Goal: Task Accomplishment & Management: Complete application form

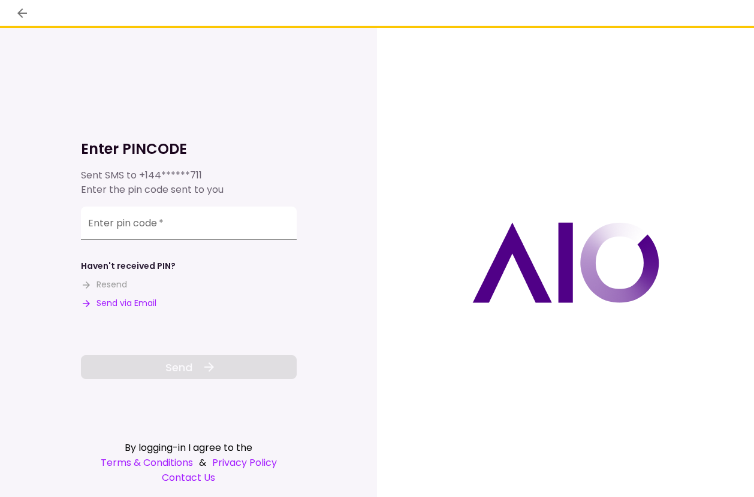
click at [141, 216] on div "Enter pin code   *" at bounding box center [189, 224] width 216 height 34
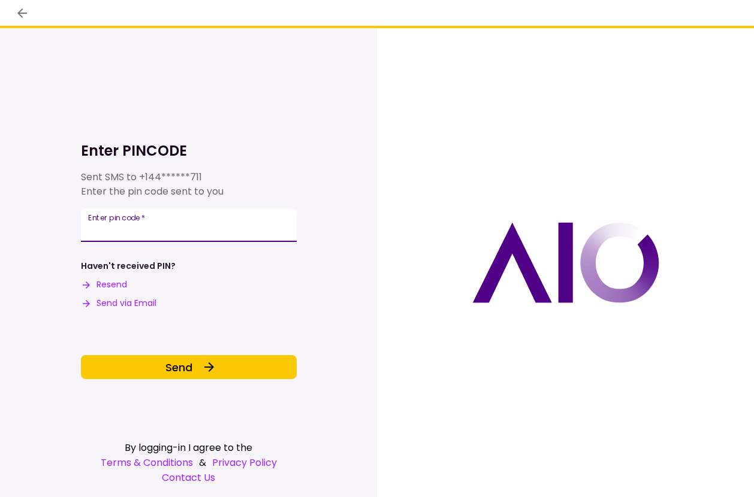
type input "******"
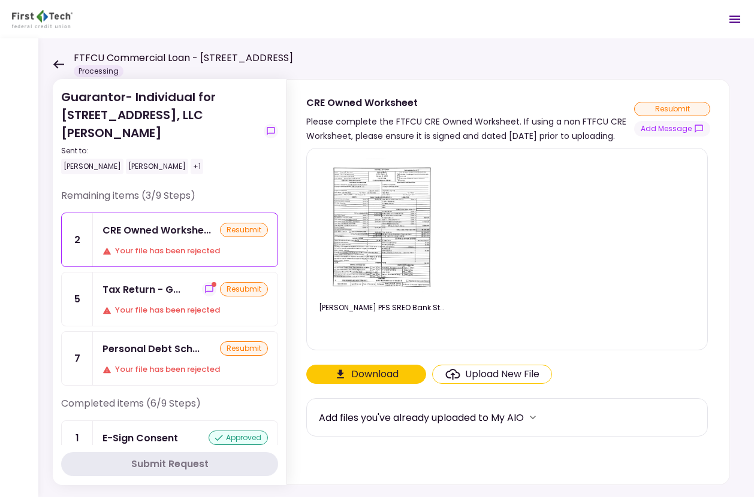
click at [60, 61] on icon at bounding box center [58, 64] width 11 height 9
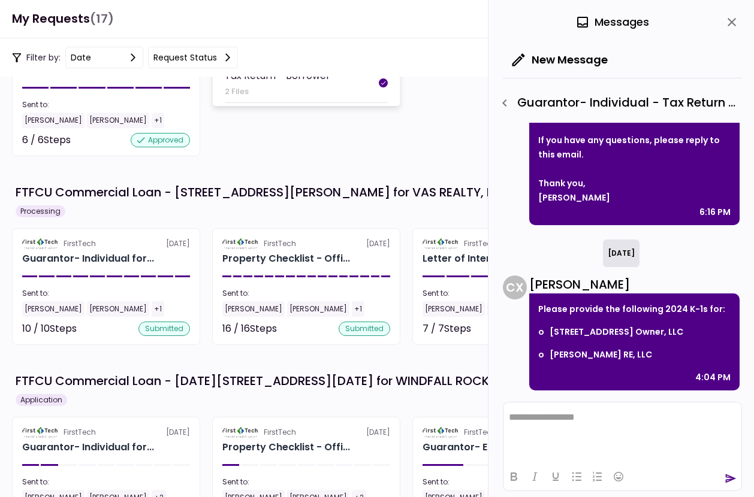
scroll to position [359, 0]
click at [731, 26] on icon "close" at bounding box center [731, 22] width 14 height 14
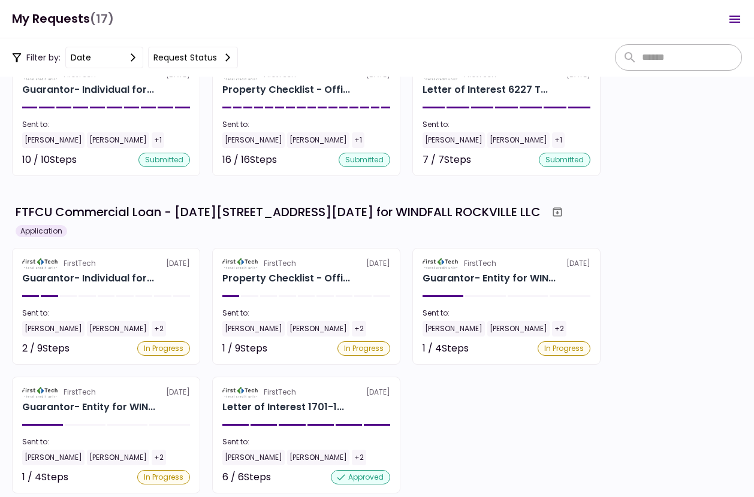
scroll to position [658, 0]
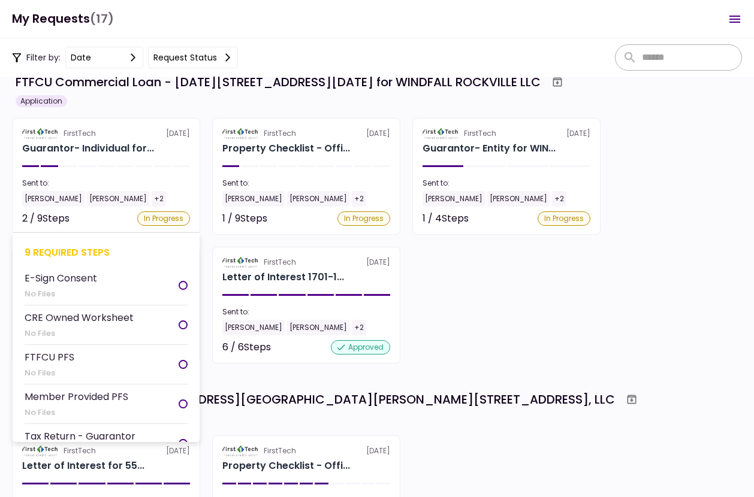
click at [141, 157] on section "FirstTech 6 Oct Guarantor- Individual for... Sent to: Eddie Ni Matt Stefan +2 2…" at bounding box center [106, 176] width 188 height 117
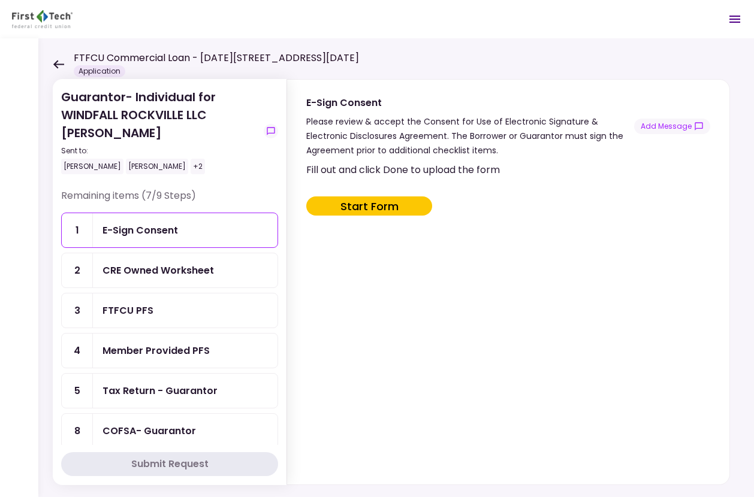
scroll to position [165, 0]
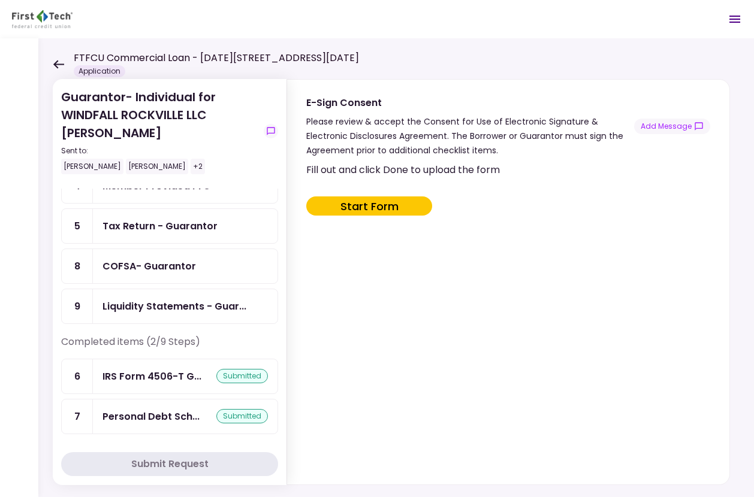
click at [177, 232] on div "Tax Return - Guarantor" at bounding box center [159, 226] width 115 height 15
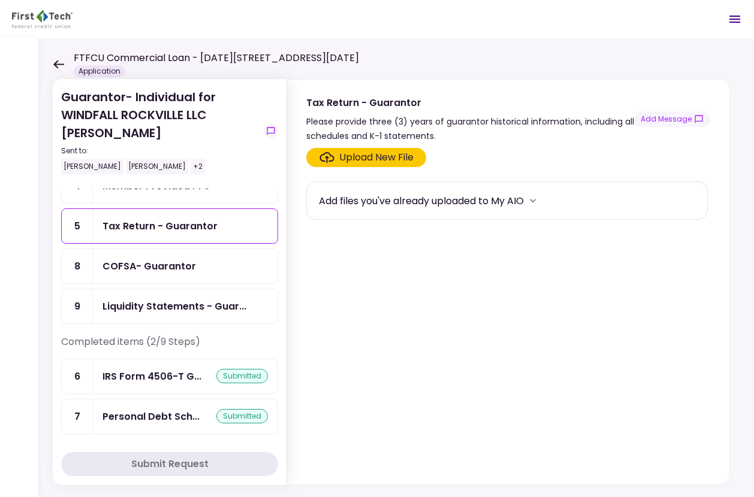
click at [341, 160] on div "Upload New File" at bounding box center [376, 157] width 74 height 14
click at [0, 0] on input "Upload New File" at bounding box center [0, 0] width 0 height 0
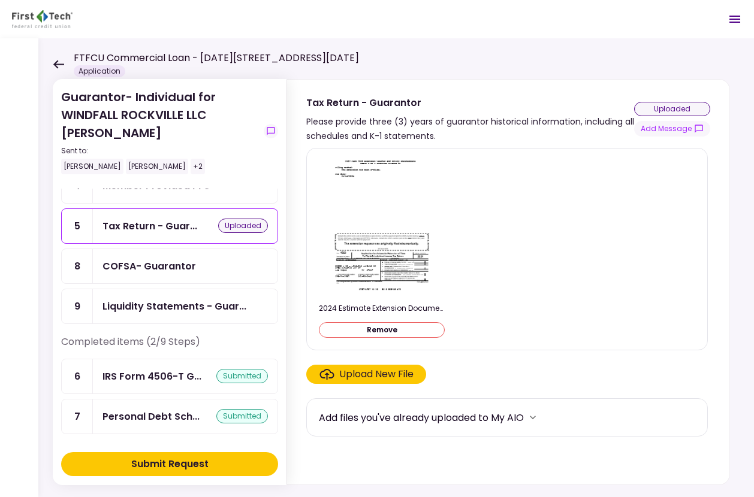
click at [344, 375] on div "Upload New File" at bounding box center [376, 374] width 74 height 14
click at [0, 0] on input "Upload New File" at bounding box center [0, 0] width 0 height 0
click at [155, 474] on button "Submit Request" at bounding box center [169, 464] width 217 height 24
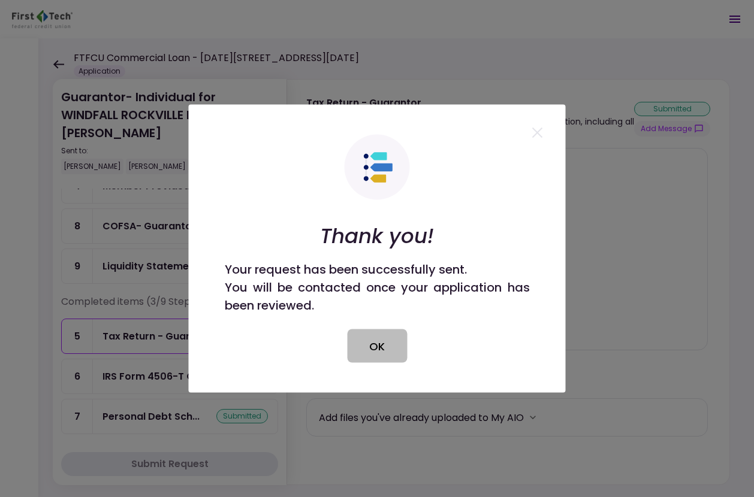
click at [367, 341] on button "OK" at bounding box center [377, 346] width 60 height 34
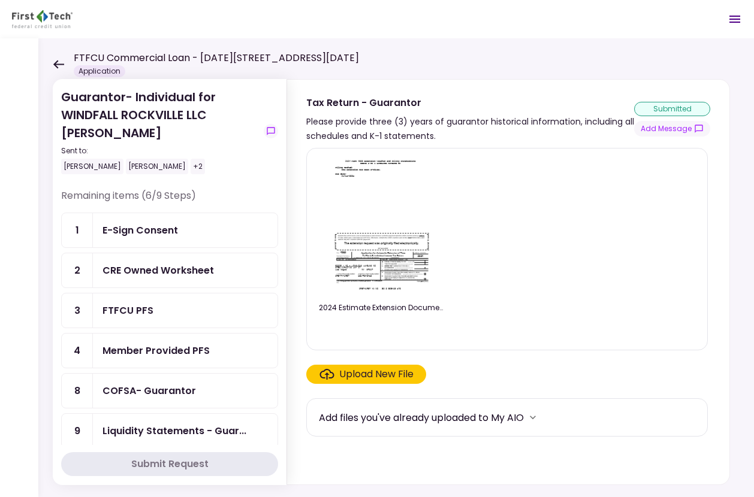
click at [161, 270] on div "CRE Owned Worksheet" at bounding box center [157, 270] width 111 height 15
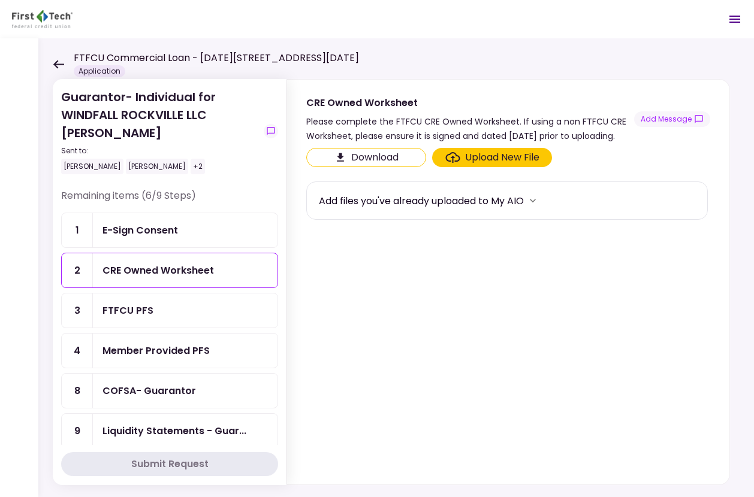
click at [484, 165] on div "Upload New File" at bounding box center [502, 157] width 74 height 14
click at [0, 0] on input "Upload New File" at bounding box center [0, 0] width 0 height 0
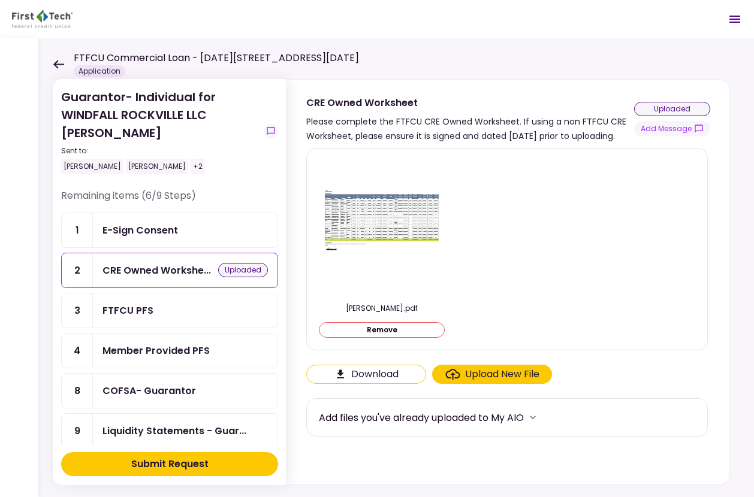
click at [212, 468] on button "Submit Request" at bounding box center [169, 464] width 217 height 24
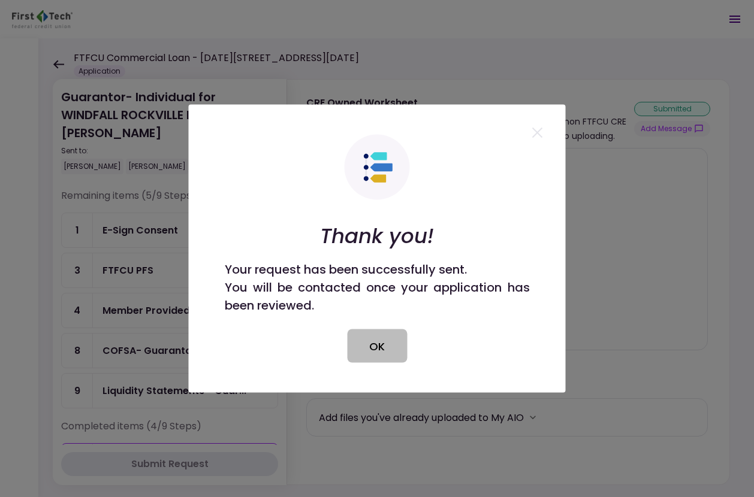
click at [383, 342] on button "OK" at bounding box center [377, 346] width 60 height 34
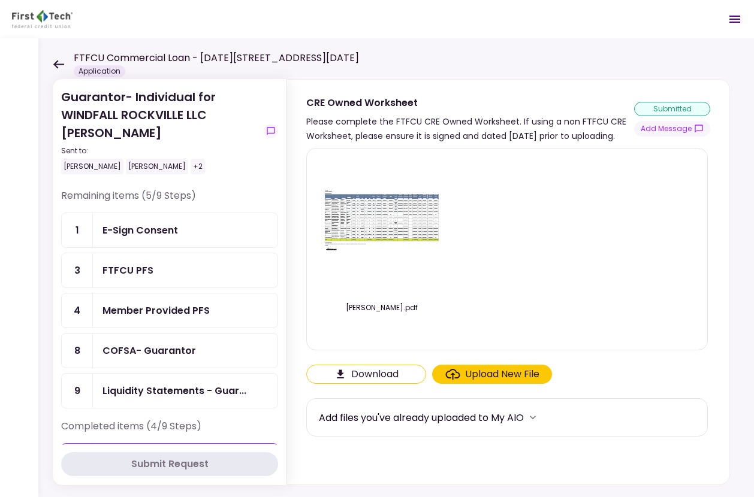
click at [57, 60] on icon at bounding box center [58, 64] width 11 height 8
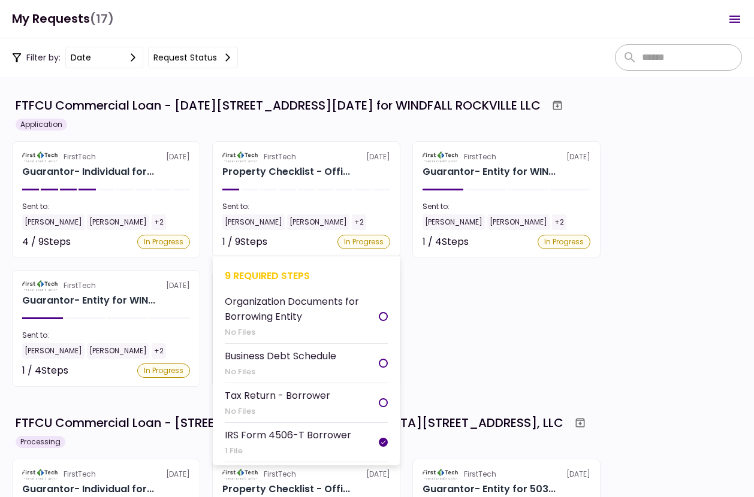
click at [298, 174] on div "Property Checklist - Offi..." at bounding box center [286, 172] width 128 height 14
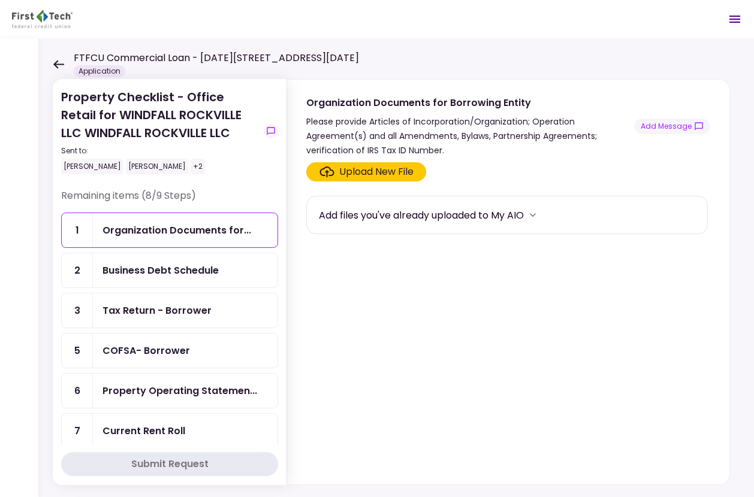
click at [210, 265] on div "Business Debt Schedule" at bounding box center [160, 270] width 116 height 15
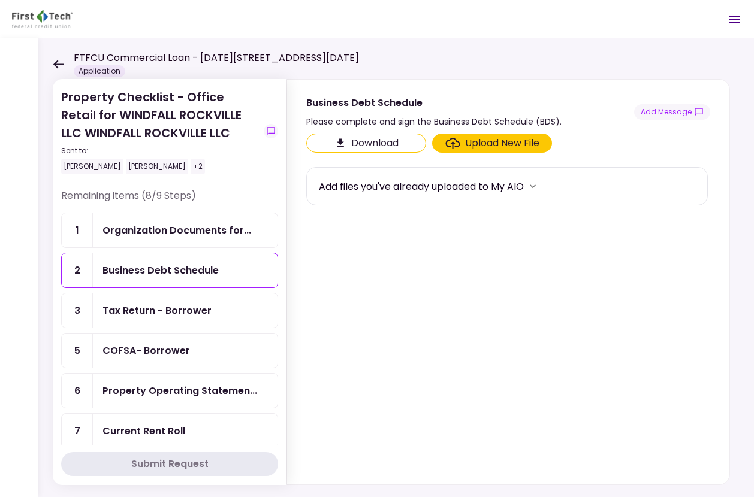
click at [501, 142] on div "Upload New File" at bounding box center [502, 143] width 74 height 14
click at [0, 0] on input "Upload New File" at bounding box center [0, 0] width 0 height 0
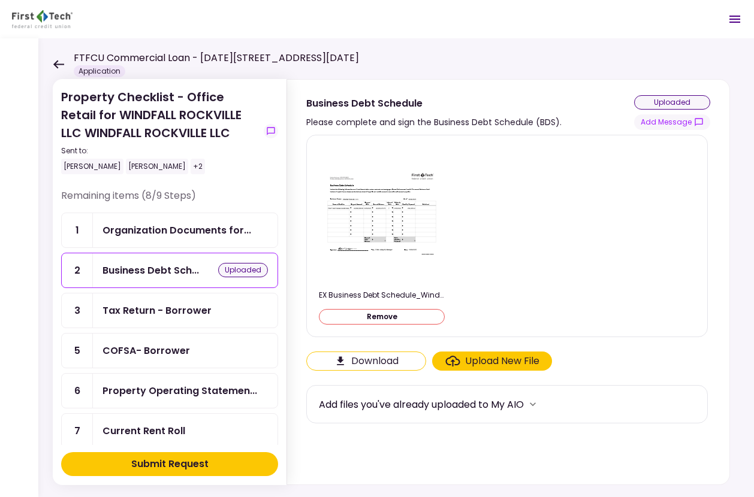
click at [198, 314] on div "Tax Return - Borrower" at bounding box center [156, 310] width 109 height 15
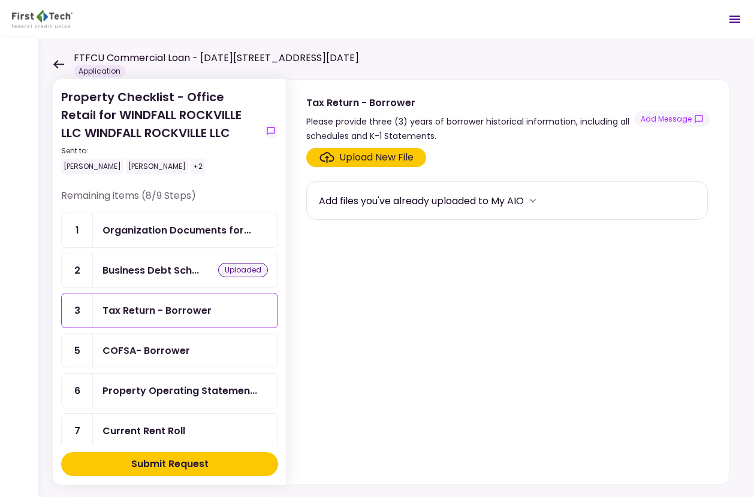
click at [340, 159] on div "Upload New File" at bounding box center [376, 157] width 74 height 14
click at [0, 0] on input "Upload New File" at bounding box center [0, 0] width 0 height 0
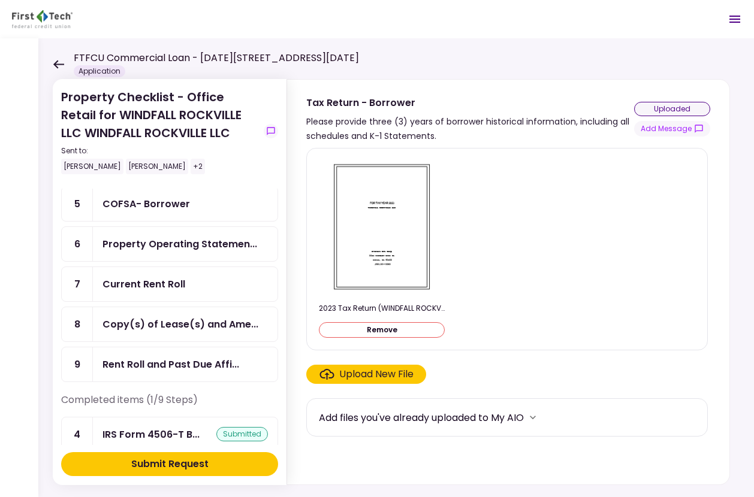
scroll to position [165, 0]
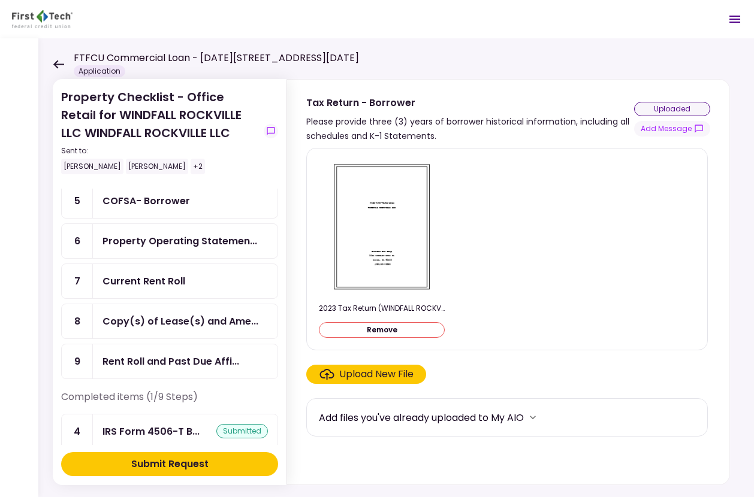
click at [165, 275] on div "Current Rent Roll" at bounding box center [185, 281] width 184 height 34
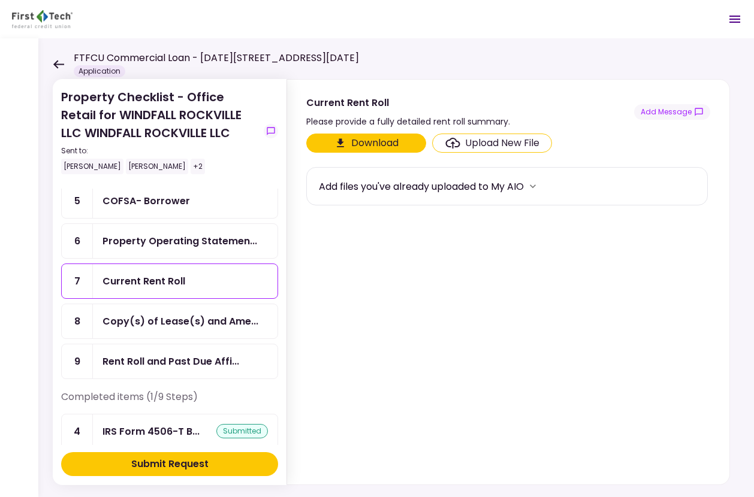
click at [465, 143] on div "Upload New File" at bounding box center [502, 143] width 74 height 14
click at [0, 0] on input "Upload New File" at bounding box center [0, 0] width 0 height 0
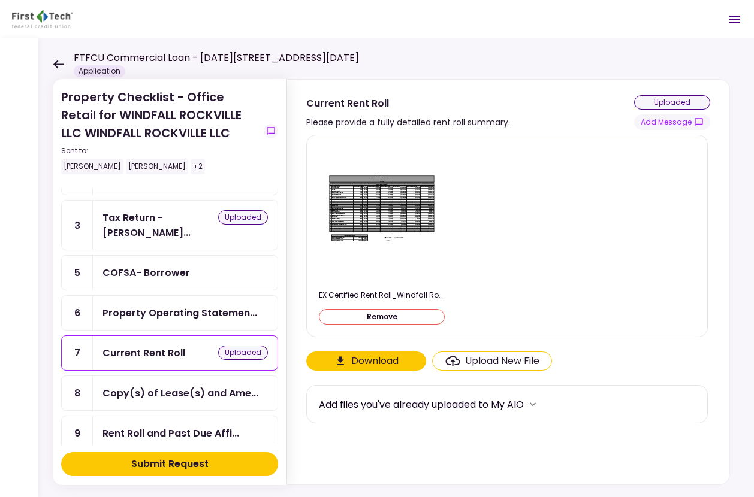
scroll to position [120, 0]
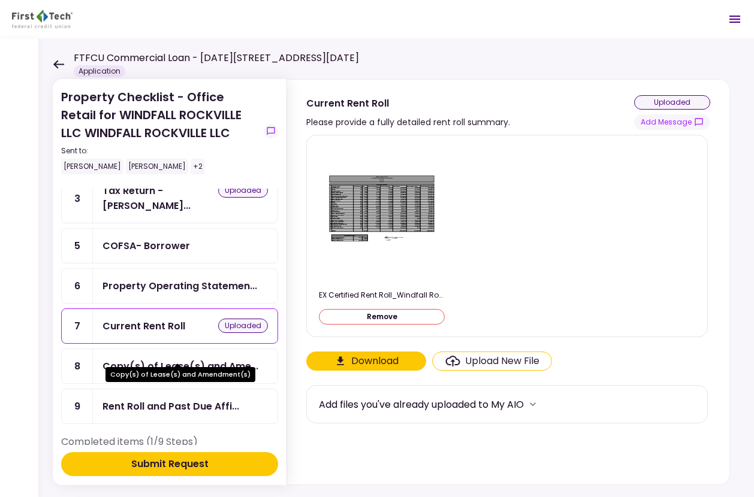
click at [186, 359] on div "Copy(s) of Lease(s) and Ame..." at bounding box center [180, 366] width 156 height 15
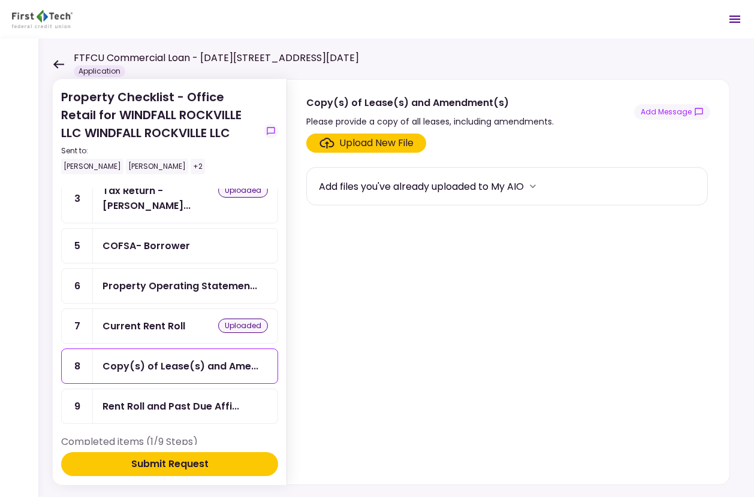
click at [365, 143] on div "Upload New File" at bounding box center [376, 143] width 74 height 14
click at [0, 0] on input "Upload New File" at bounding box center [0, 0] width 0 height 0
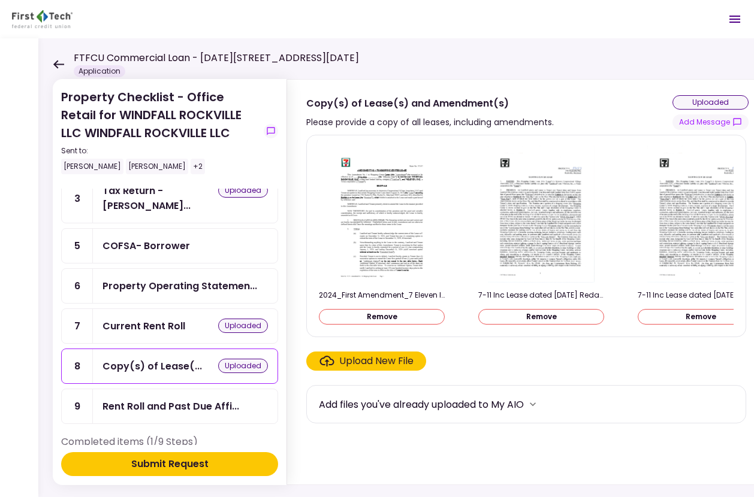
click at [362, 367] on div "Upload New File" at bounding box center [376, 361] width 74 height 14
click at [0, 0] on input "Upload New File" at bounding box center [0, 0] width 0 height 0
click at [406, 322] on button "Remove" at bounding box center [382, 317] width 126 height 16
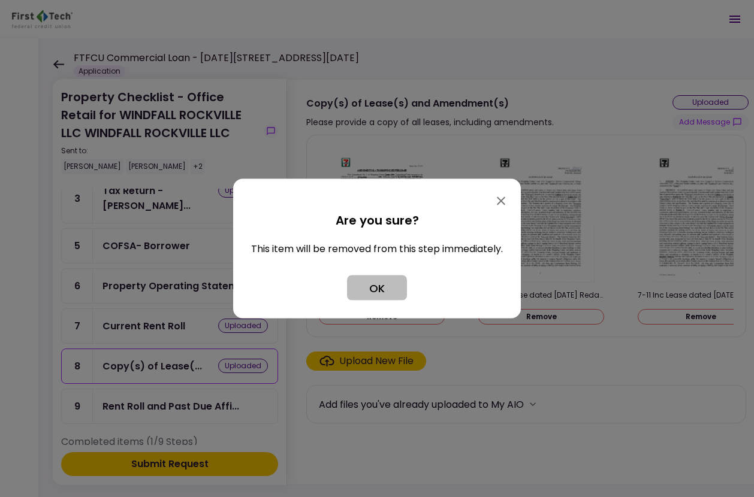
click at [386, 293] on button "OK" at bounding box center [377, 288] width 60 height 25
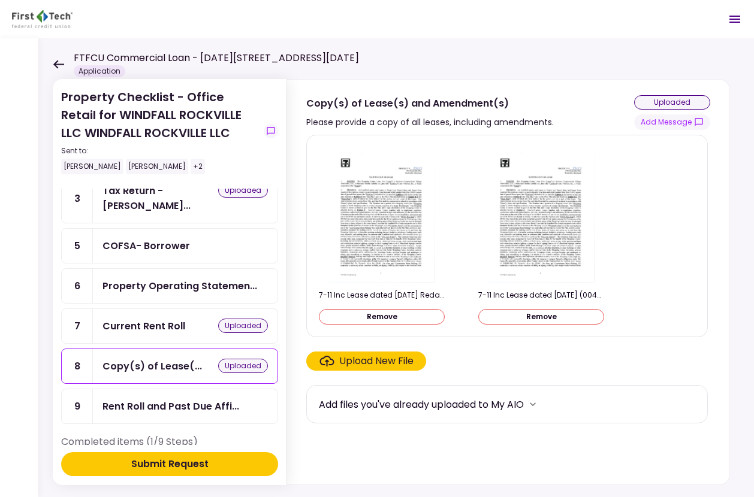
click at [383, 311] on button "Remove" at bounding box center [382, 317] width 126 height 16
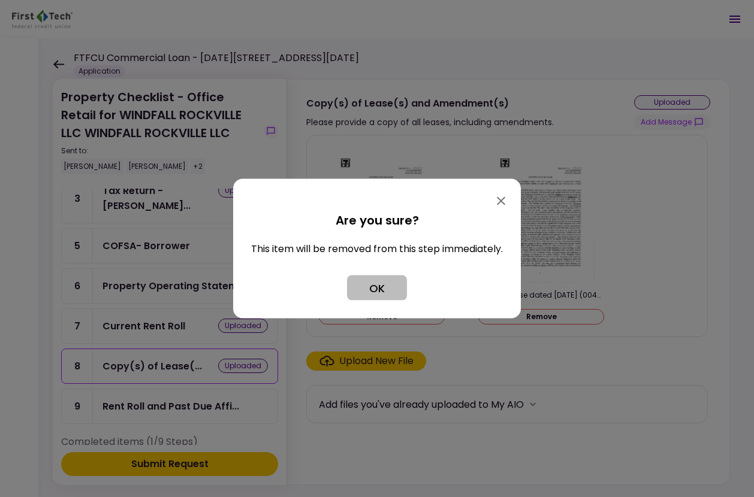
click at [391, 291] on button "OK" at bounding box center [377, 288] width 60 height 25
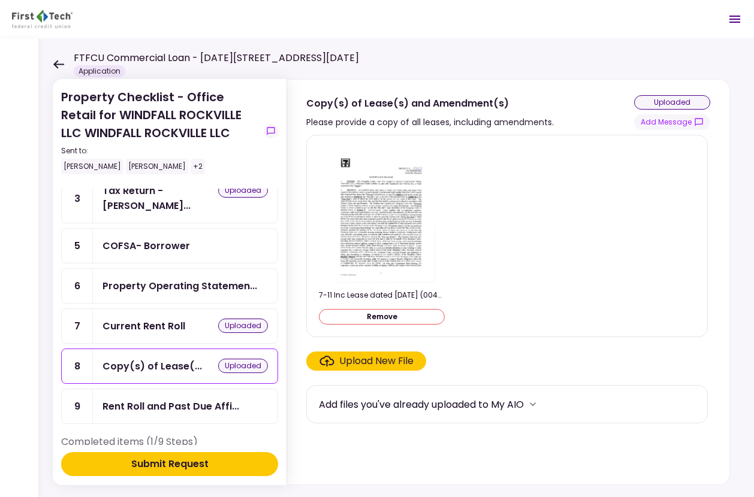
click at [393, 308] on div "7-11 Inc Lease dated 8-18-2014 (00464007xD8665).PDF Remove" at bounding box center [382, 307] width 126 height 35
click at [391, 314] on button "Remove" at bounding box center [382, 317] width 126 height 16
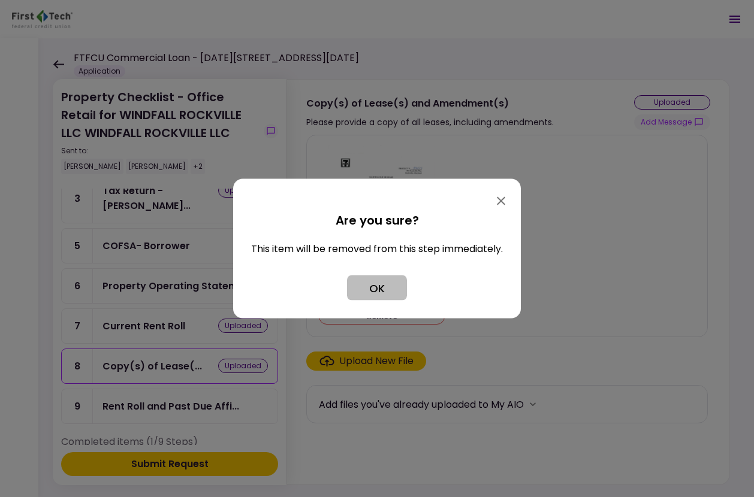
click at [382, 288] on button "OK" at bounding box center [377, 288] width 60 height 25
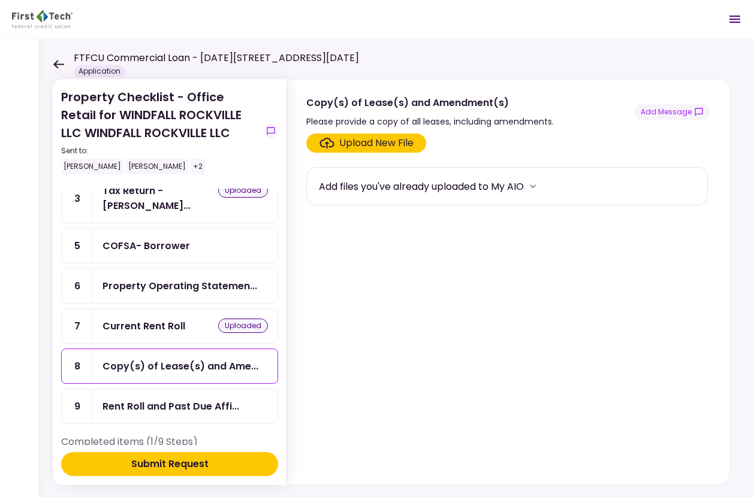
click at [353, 147] on div "Upload New File" at bounding box center [376, 143] width 74 height 14
click at [0, 0] on input "Upload New File" at bounding box center [0, 0] width 0 height 0
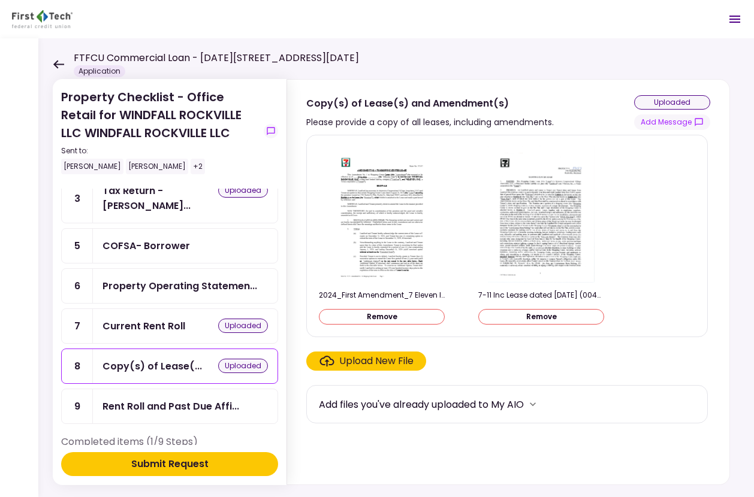
click at [392, 358] on div "Upload New File" at bounding box center [376, 361] width 74 height 14
click at [0, 0] on input "Upload New File" at bounding box center [0, 0] width 0 height 0
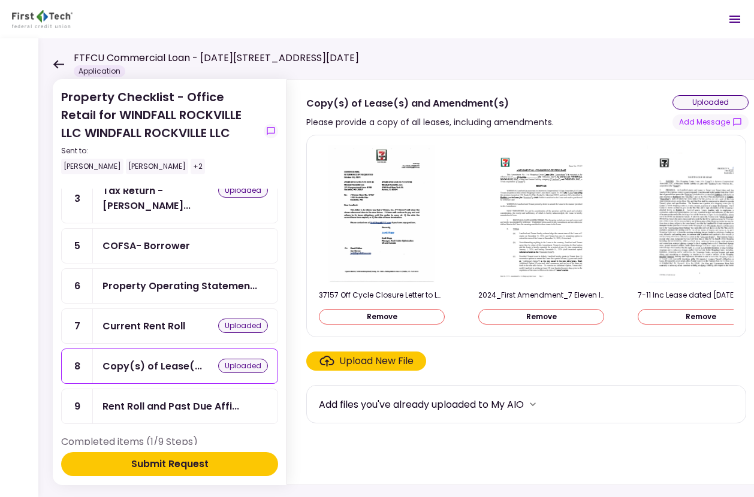
click at [413, 314] on button "Remove" at bounding box center [382, 317] width 126 height 16
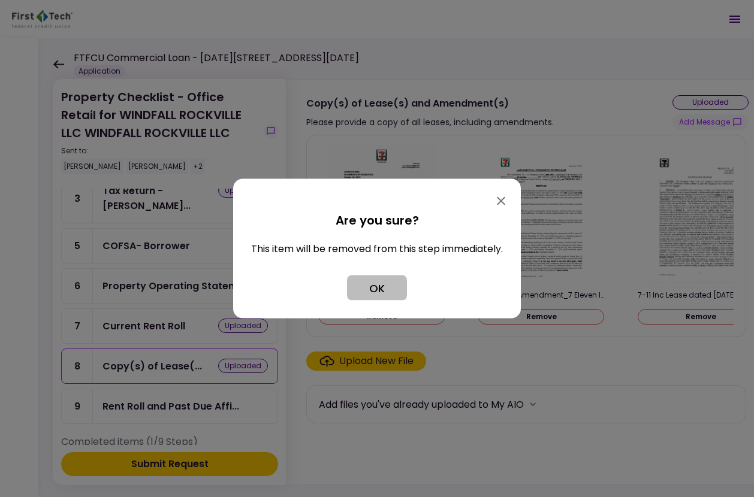
click at [386, 284] on button "OK" at bounding box center [377, 288] width 60 height 25
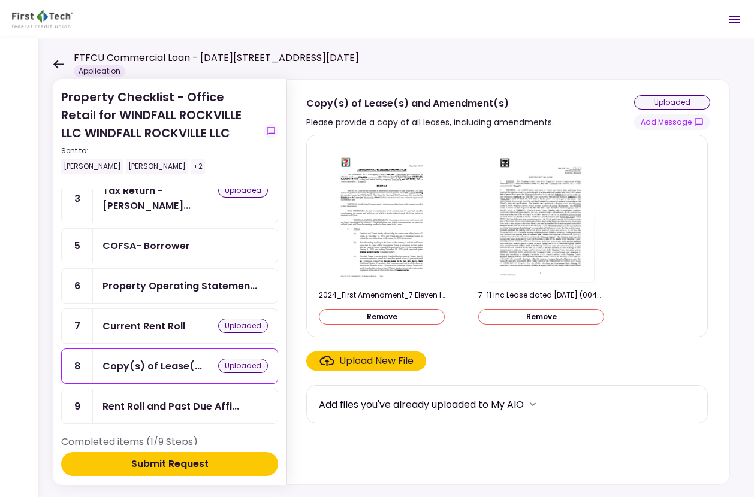
click at [352, 359] on div "Upload New File" at bounding box center [376, 361] width 74 height 14
click at [0, 0] on input "Upload New File" at bounding box center [0, 0] width 0 height 0
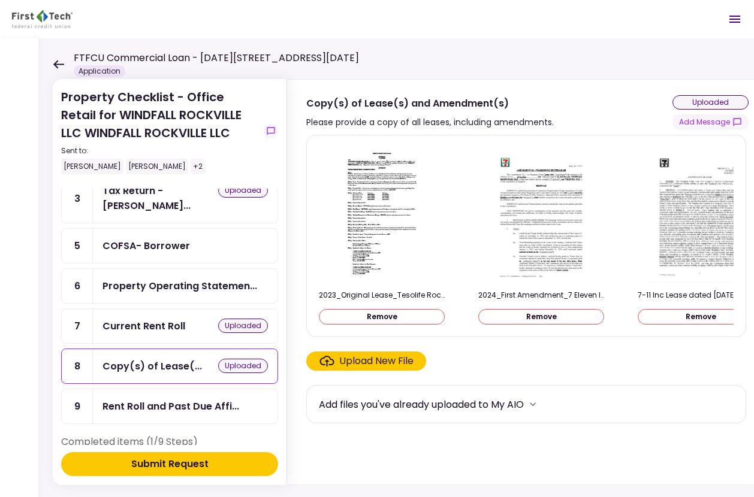
click at [400, 368] on div "Upload New File" at bounding box center [376, 361] width 74 height 14
click at [0, 0] on input "Upload New File" at bounding box center [0, 0] width 0 height 0
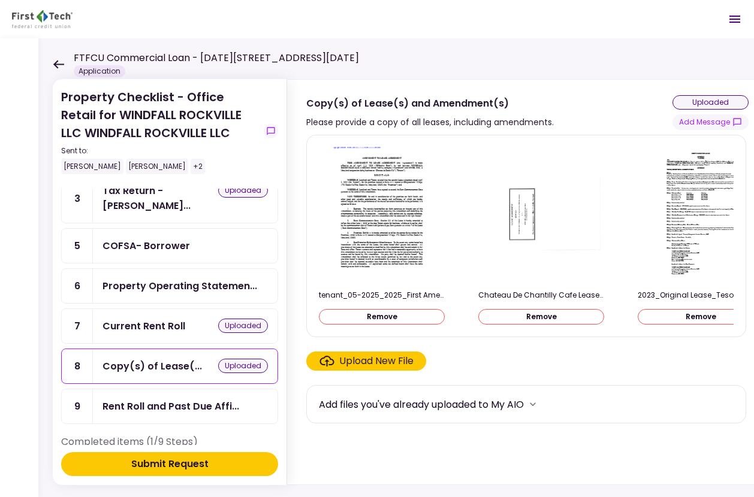
click at [382, 365] on div "Upload New File" at bounding box center [376, 361] width 74 height 14
click at [0, 0] on input "Upload New File" at bounding box center [0, 0] width 0 height 0
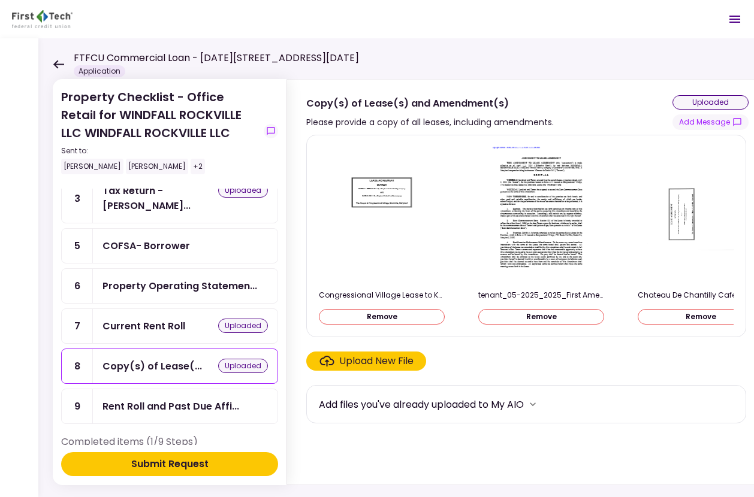
click at [380, 360] on div "Upload New File" at bounding box center [376, 361] width 74 height 14
click at [0, 0] on input "Upload New File" at bounding box center [0, 0] width 0 height 0
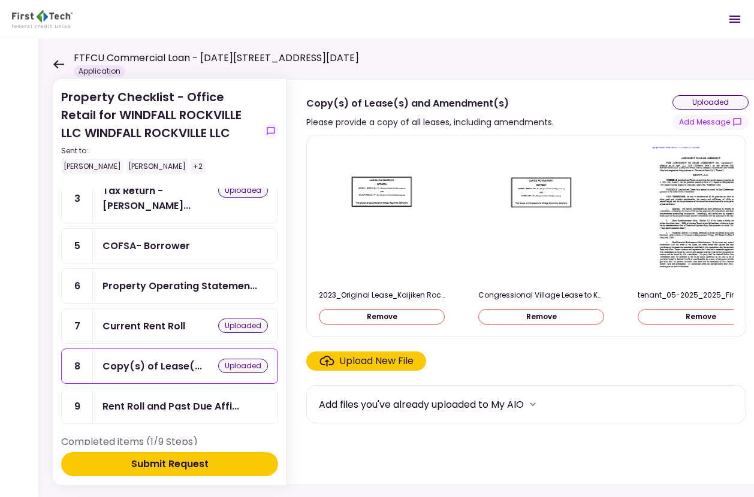
click at [403, 365] on div "Upload New File" at bounding box center [376, 361] width 74 height 14
click at [0, 0] on input "Upload New File" at bounding box center [0, 0] width 0 height 0
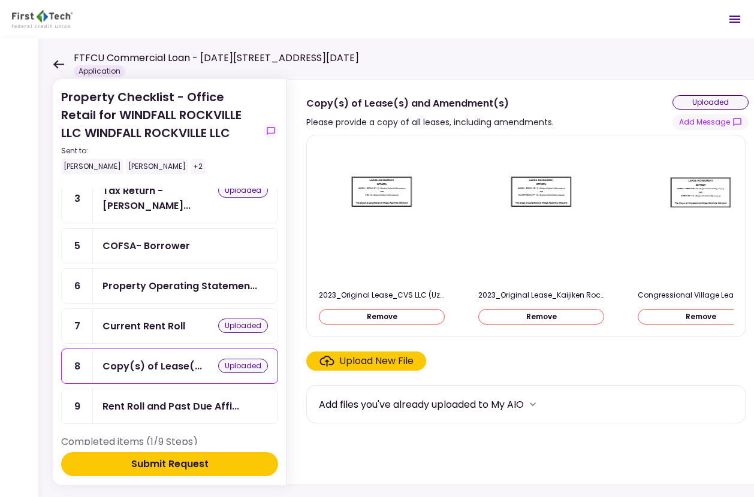
click at [395, 362] on div "Upload New File" at bounding box center [376, 361] width 74 height 14
click at [0, 0] on input "Upload New File" at bounding box center [0, 0] width 0 height 0
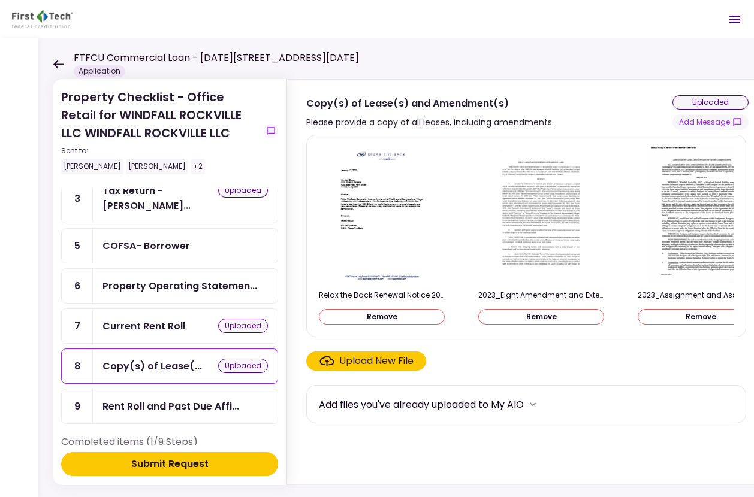
click at [397, 364] on div "Upload New File" at bounding box center [376, 361] width 74 height 14
click at [0, 0] on input "Upload New File" at bounding box center [0, 0] width 0 height 0
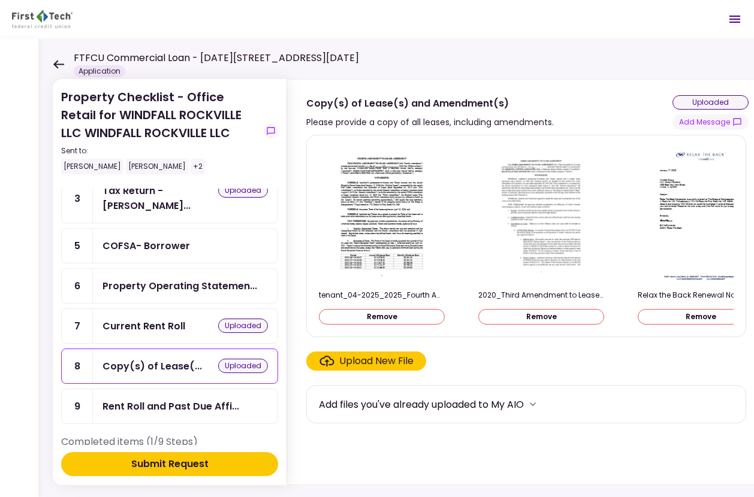
click at [385, 368] on div "Upload New File" at bounding box center [376, 361] width 74 height 14
click at [0, 0] on input "Upload New File" at bounding box center [0, 0] width 0 height 0
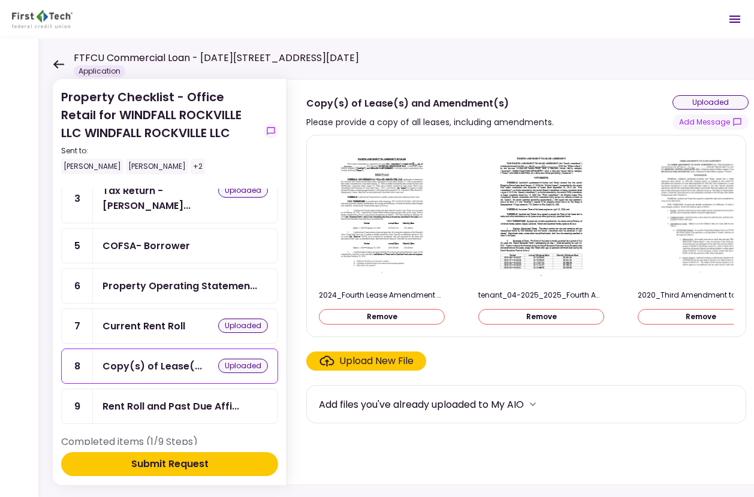
click at [398, 361] on div "Upload New File" at bounding box center [376, 361] width 74 height 14
click at [0, 0] on input "Upload New File" at bounding box center [0, 0] width 0 height 0
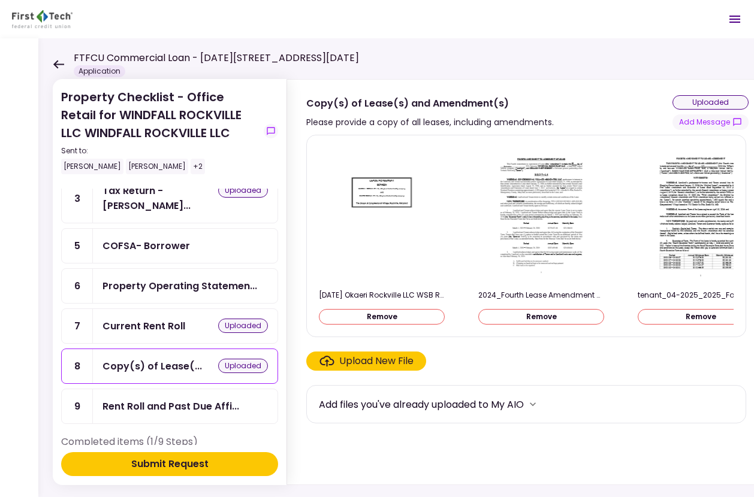
click at [358, 366] on div "Upload New File" at bounding box center [376, 361] width 74 height 14
click at [0, 0] on input "Upload New File" at bounding box center [0, 0] width 0 height 0
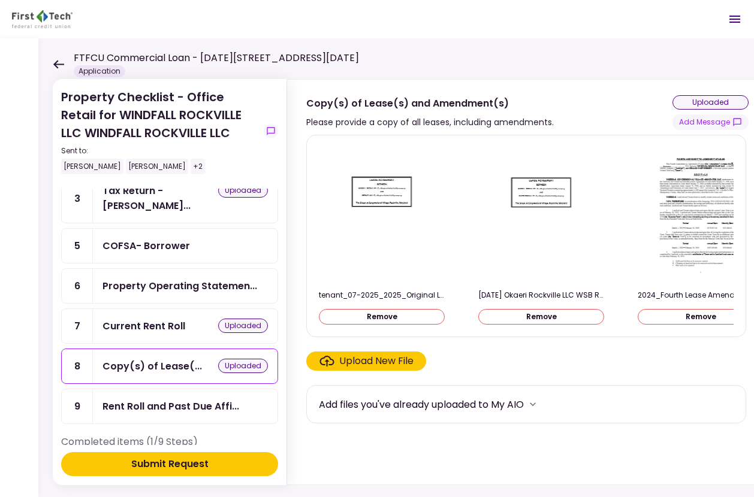
click at [361, 368] on div "Upload New File" at bounding box center [376, 361] width 74 height 14
click at [0, 0] on input "Upload New File" at bounding box center [0, 0] width 0 height 0
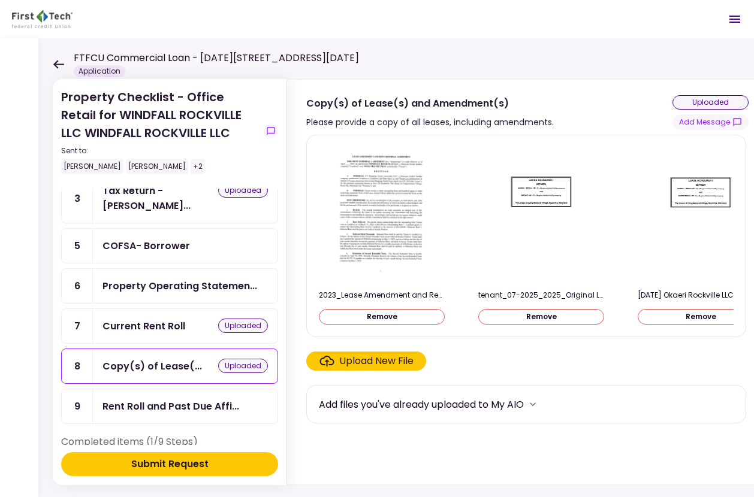
click at [378, 365] on div "Upload New File" at bounding box center [376, 361] width 74 height 14
click at [0, 0] on input "Upload New File" at bounding box center [0, 0] width 0 height 0
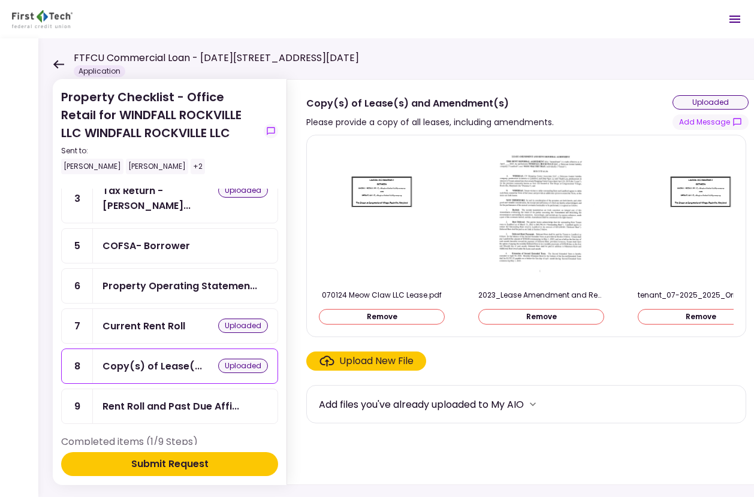
click at [398, 362] on div "Upload New File" at bounding box center [376, 361] width 74 height 14
click at [0, 0] on input "Upload New File" at bounding box center [0, 0] width 0 height 0
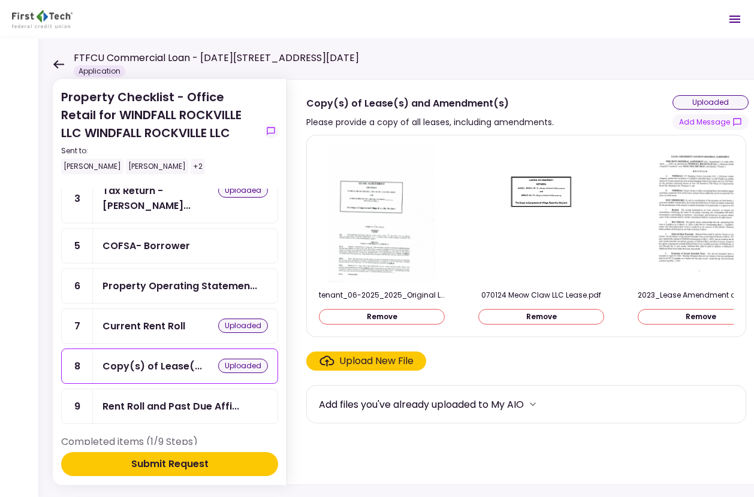
click at [364, 368] on div "Upload New File" at bounding box center [376, 361] width 74 height 14
click at [0, 0] on input "Upload New File" at bounding box center [0, 0] width 0 height 0
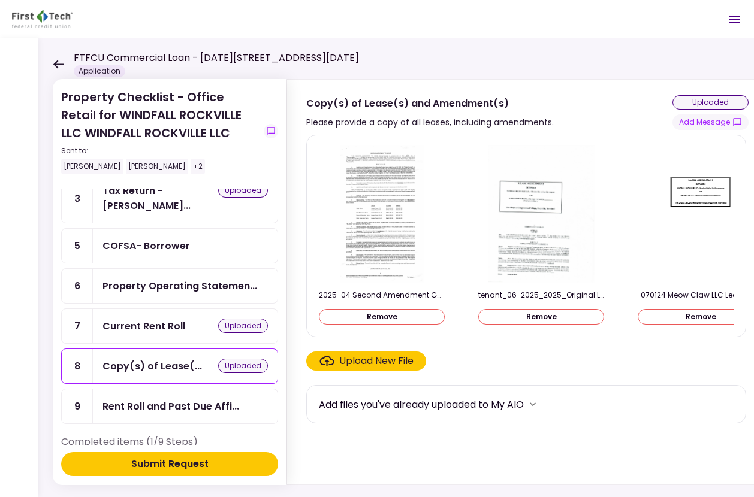
click at [394, 366] on div "Upload New File" at bounding box center [376, 361] width 74 height 14
click at [0, 0] on input "Upload New File" at bounding box center [0, 0] width 0 height 0
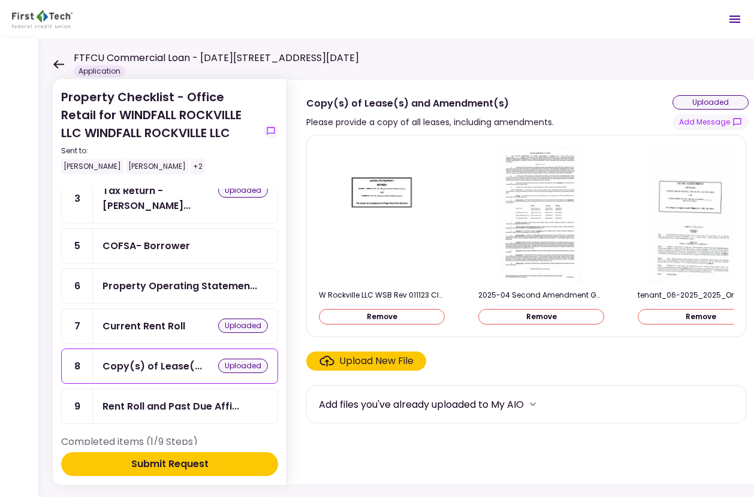
click at [394, 364] on div "Upload New File" at bounding box center [376, 361] width 74 height 14
click at [0, 0] on input "Upload New File" at bounding box center [0, 0] width 0 height 0
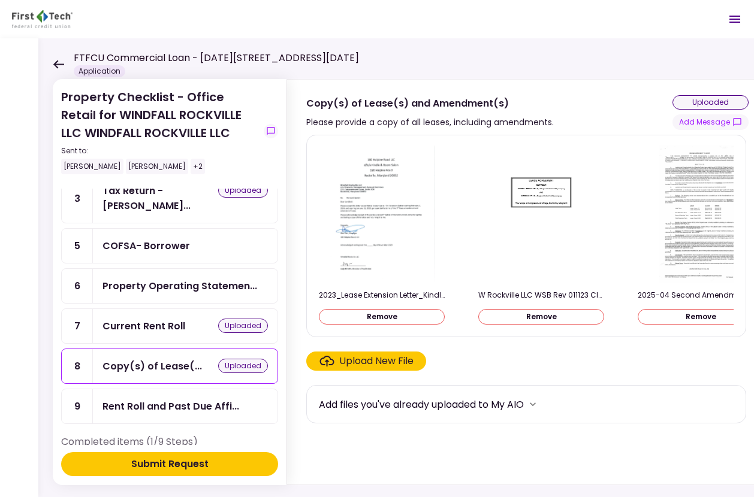
click at [337, 362] on div "Upload New File" at bounding box center [366, 361] width 94 height 14
click at [0, 0] on input "Upload New File" at bounding box center [0, 0] width 0 height 0
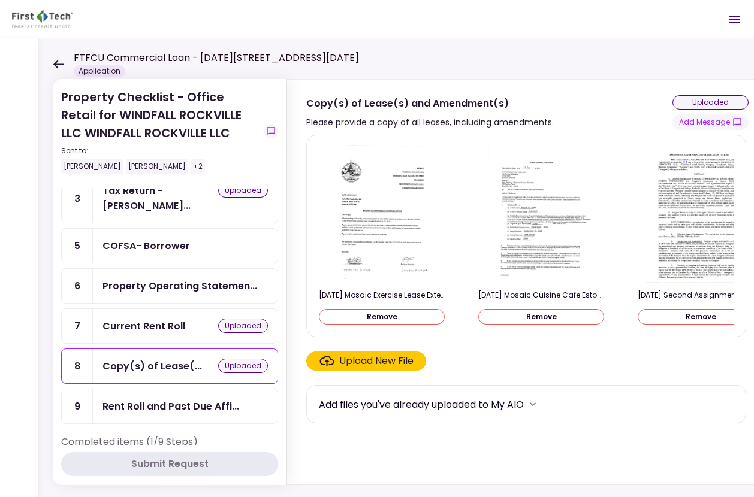
click at [379, 368] on div "Upload New File" at bounding box center [376, 361] width 74 height 14
click at [0, 0] on input "Upload New File" at bounding box center [0, 0] width 0 height 0
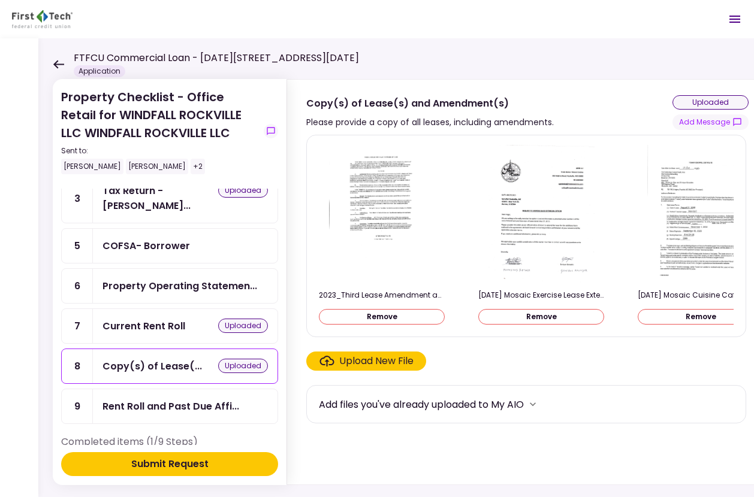
click at [385, 364] on div "Upload New File" at bounding box center [376, 361] width 74 height 14
click at [0, 0] on input "Upload New File" at bounding box center [0, 0] width 0 height 0
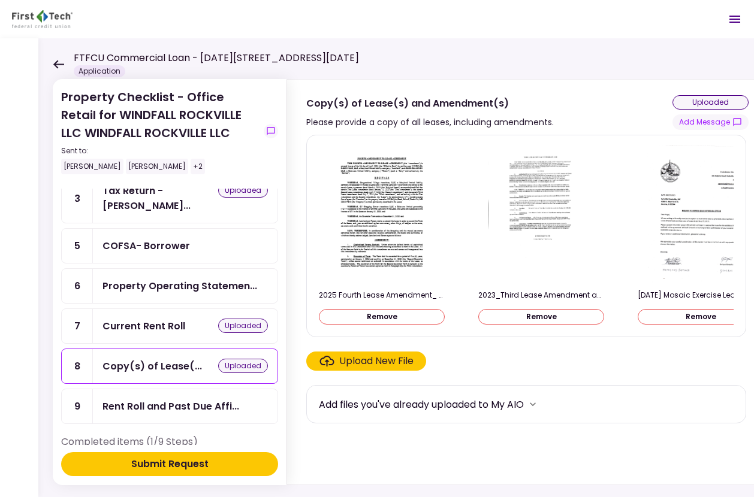
click at [398, 367] on div "Upload New File" at bounding box center [376, 361] width 74 height 14
click at [0, 0] on input "Upload New File" at bounding box center [0, 0] width 0 height 0
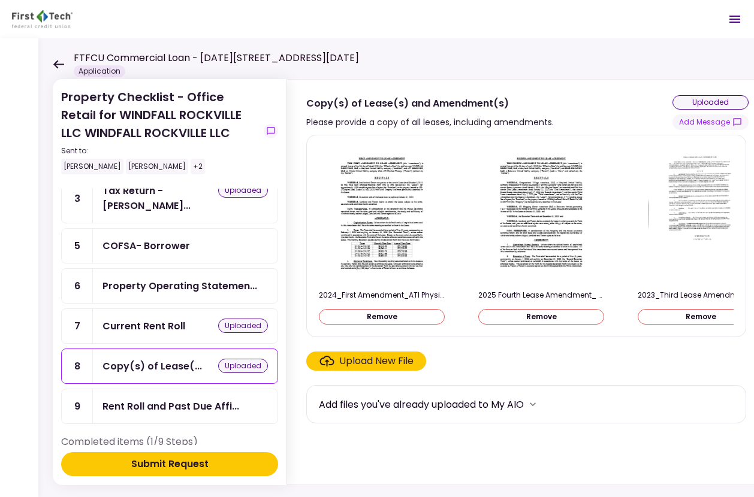
click at [358, 364] on div "Upload New File" at bounding box center [376, 361] width 74 height 14
click at [0, 0] on input "Upload New File" at bounding box center [0, 0] width 0 height 0
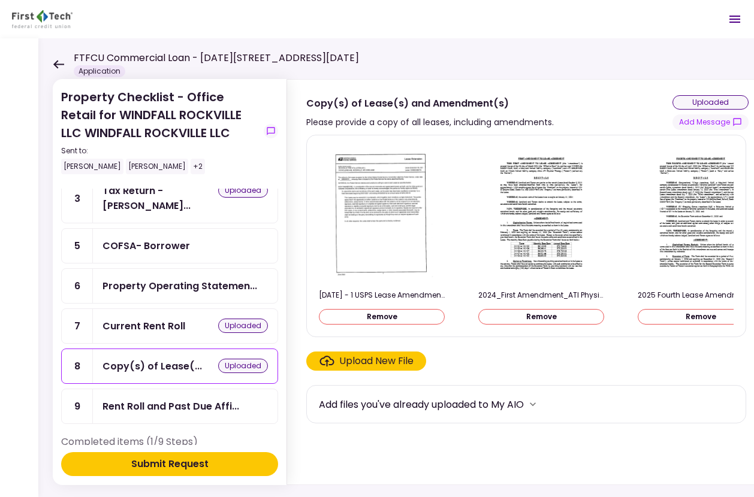
click at [238, 462] on button "Submit Request" at bounding box center [169, 464] width 217 height 24
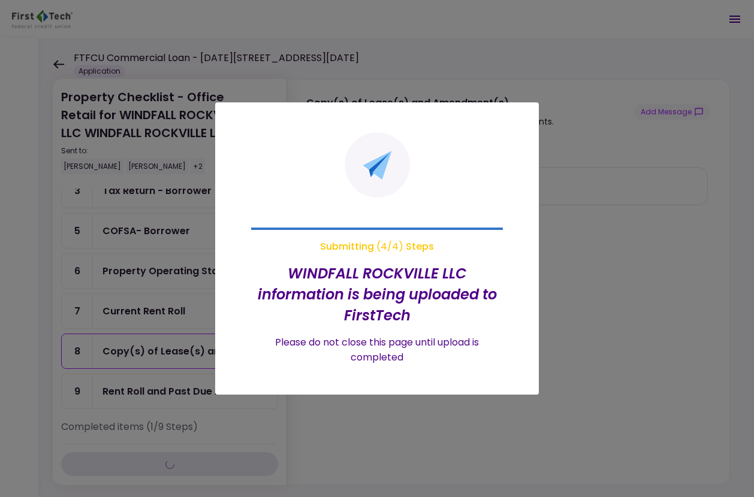
scroll to position [40, 0]
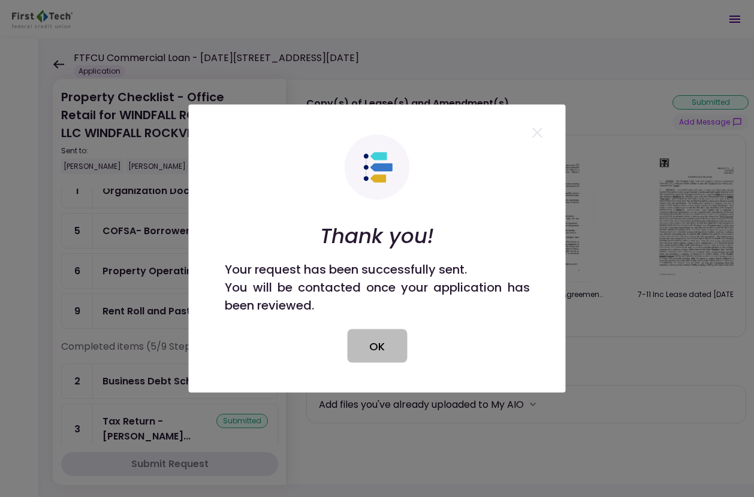
click at [376, 346] on button "OK" at bounding box center [377, 346] width 60 height 34
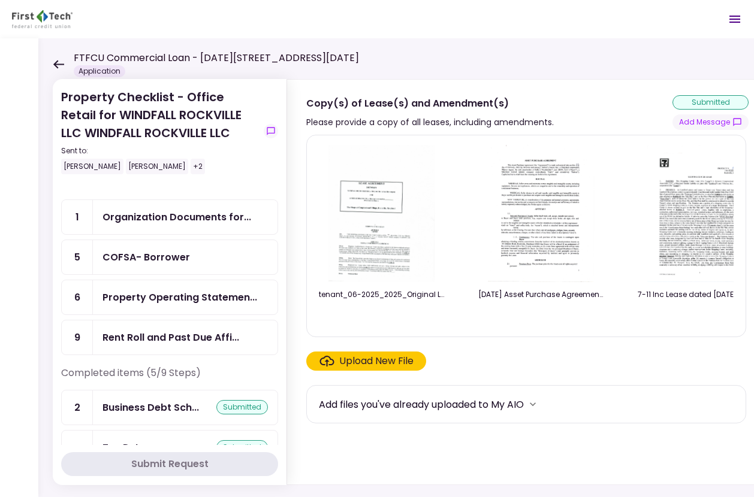
scroll to position [0, 0]
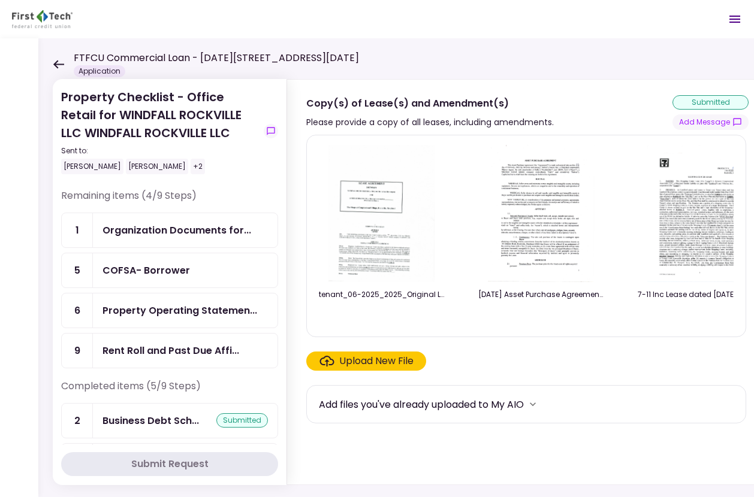
click at [58, 62] on icon at bounding box center [58, 64] width 11 height 9
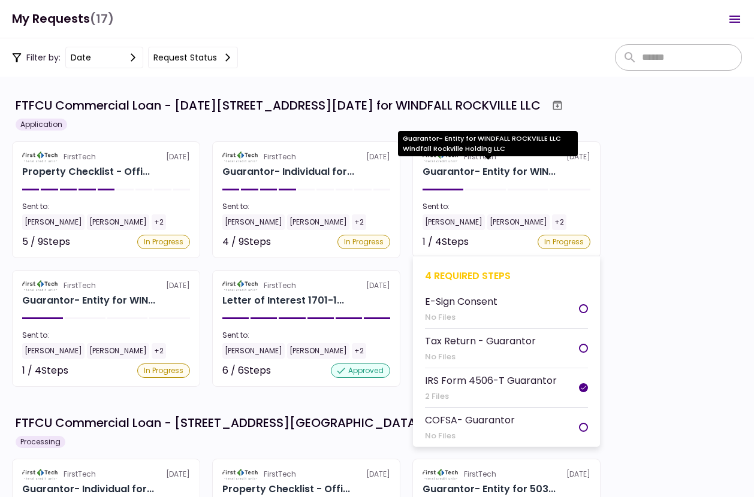
click at [477, 173] on div "Guarantor- Entity for WIN..." at bounding box center [488, 172] width 133 height 14
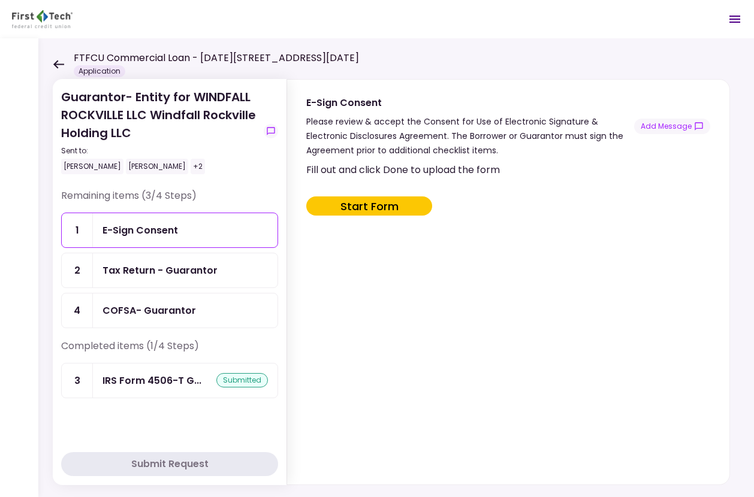
click at [196, 277] on div "Tax Return - Guarantor" at bounding box center [159, 270] width 115 height 15
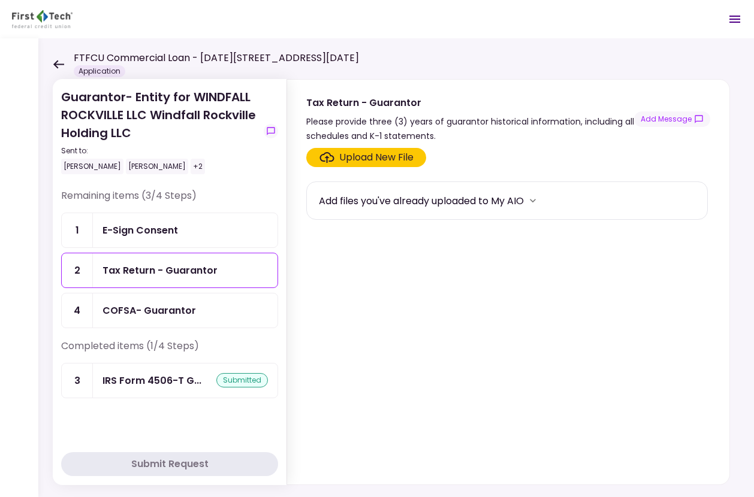
click at [378, 156] on div "Upload New File" at bounding box center [376, 157] width 74 height 14
click at [0, 0] on input "Upload New File" at bounding box center [0, 0] width 0 height 0
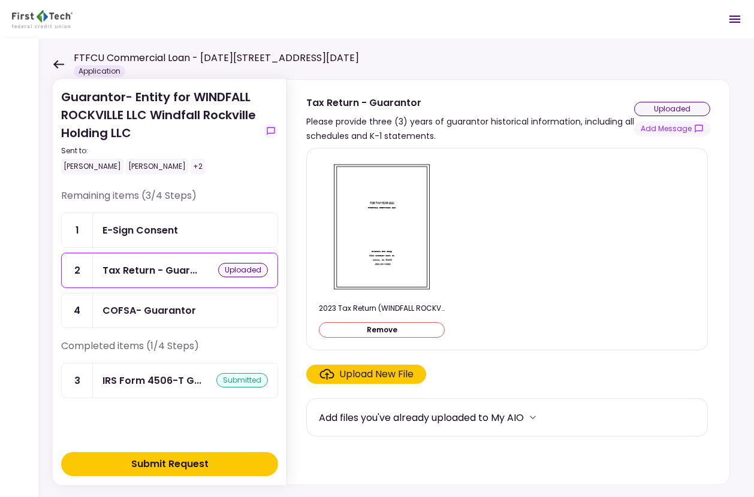
click at [240, 459] on button "Submit Request" at bounding box center [169, 464] width 217 height 24
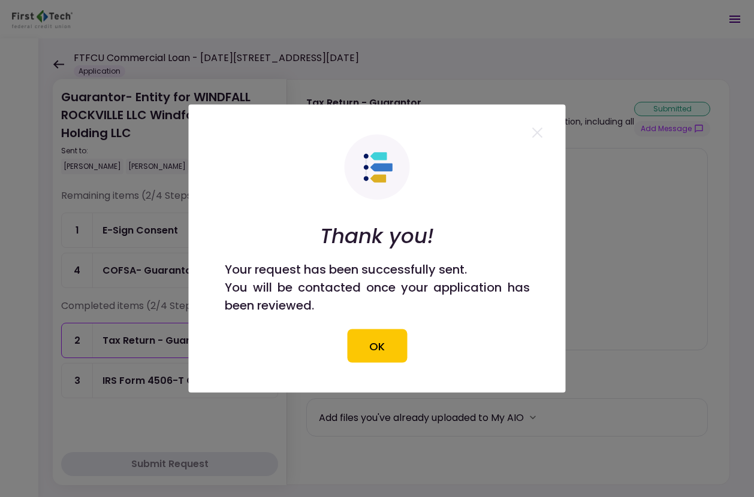
click at [388, 350] on button "OK" at bounding box center [377, 346] width 60 height 34
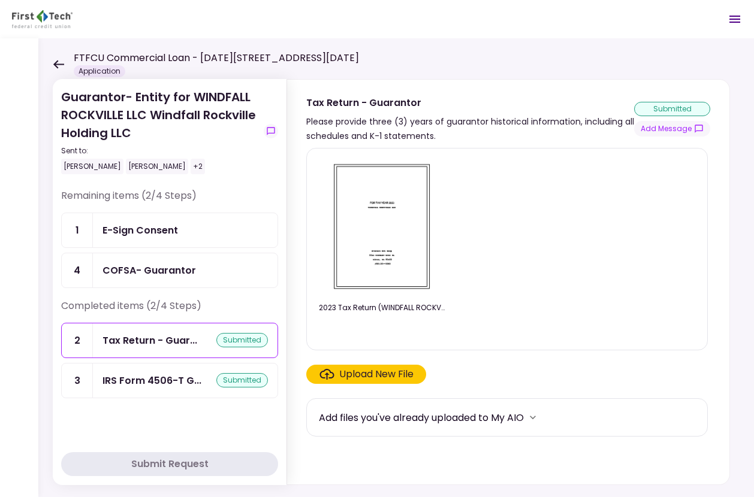
click at [62, 60] on icon at bounding box center [58, 64] width 11 height 9
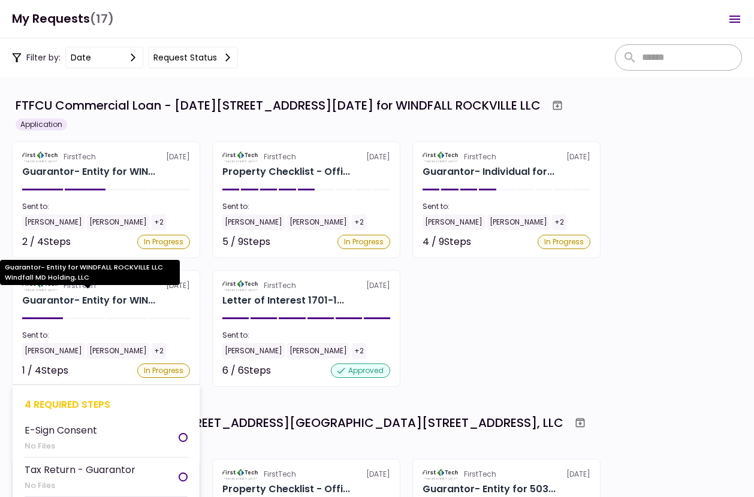
click at [101, 301] on div "Guarantor- Entity for WIN..." at bounding box center [88, 301] width 133 height 14
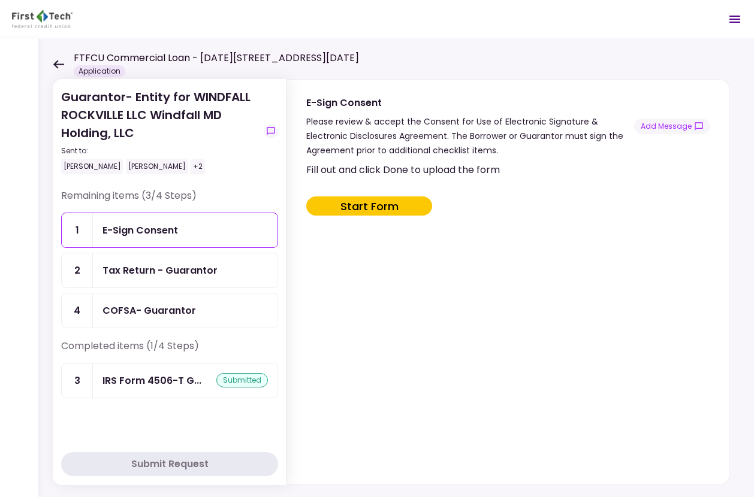
click at [138, 280] on div "Tax Return - Guarantor" at bounding box center [185, 270] width 184 height 34
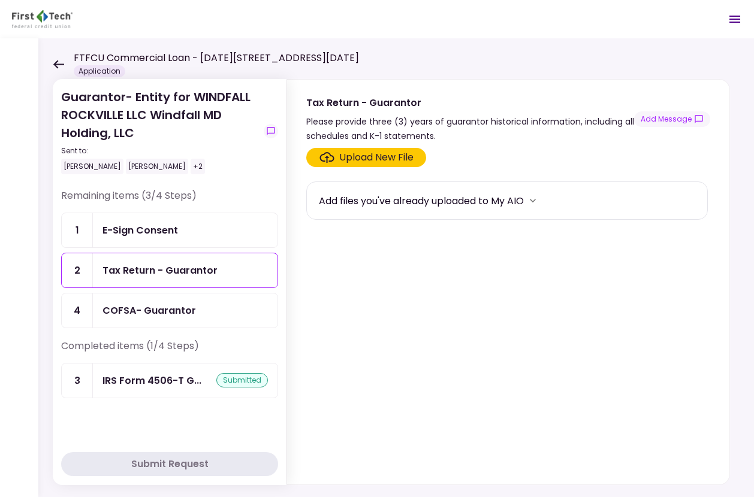
click at [359, 149] on label "Upload New File" at bounding box center [366, 157] width 120 height 19
click at [0, 0] on input "Upload New File" at bounding box center [0, 0] width 0 height 0
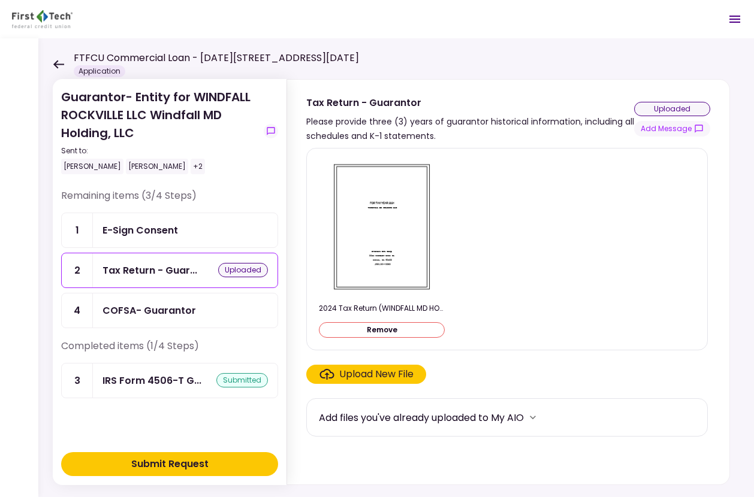
click at [168, 459] on div "Submit Request" at bounding box center [169, 464] width 77 height 14
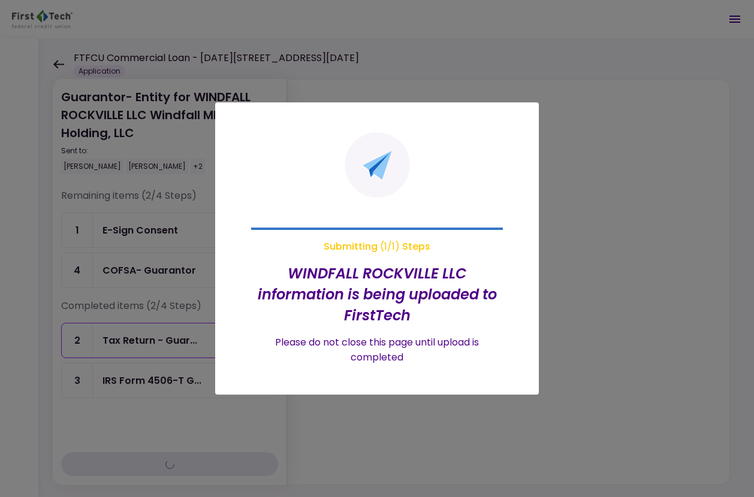
click at [256, 452] on div at bounding box center [377, 248] width 754 height 497
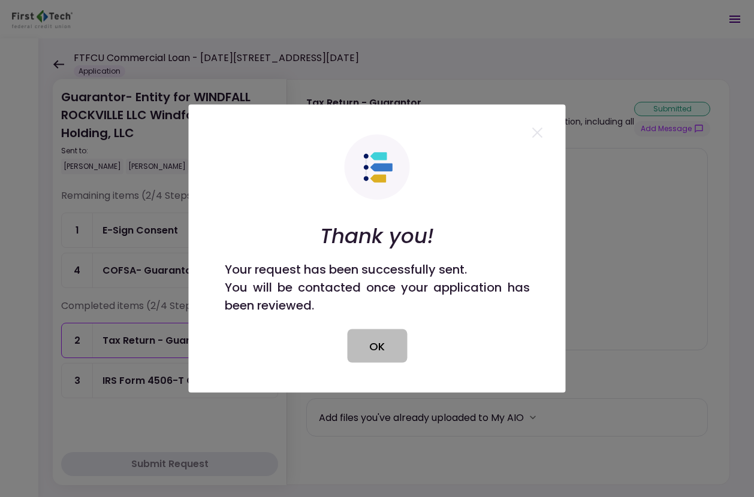
click at [359, 349] on button "OK" at bounding box center [377, 346] width 60 height 34
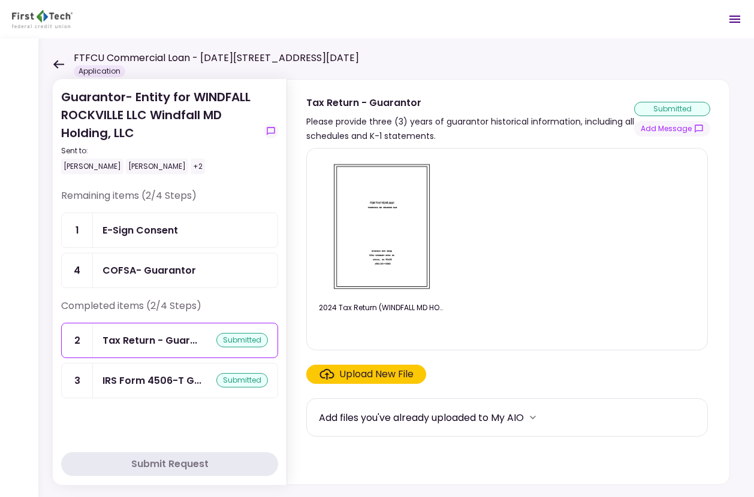
click at [55, 65] on icon at bounding box center [58, 64] width 11 height 8
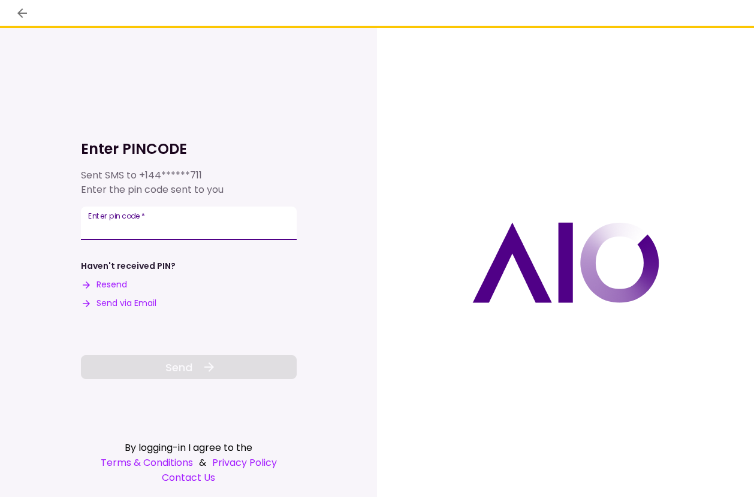
click at [192, 229] on input "Enter pin code   *" at bounding box center [189, 224] width 216 height 34
type input "******"
click at [159, 362] on button "Send" at bounding box center [189, 367] width 216 height 24
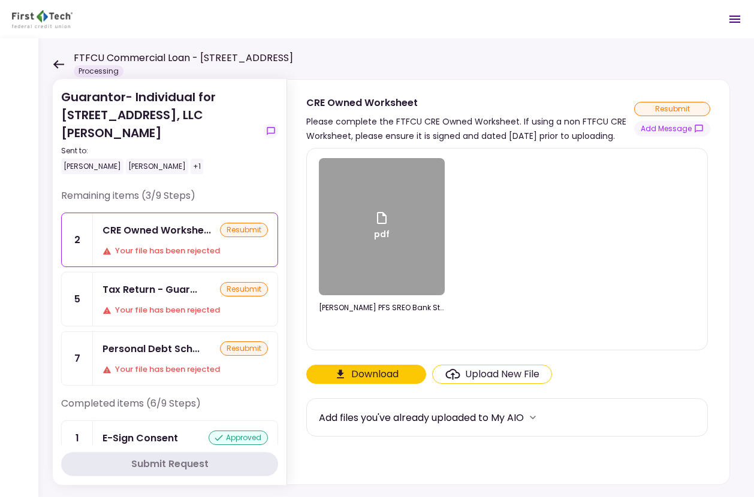
click at [58, 66] on icon at bounding box center [58, 64] width 11 height 9
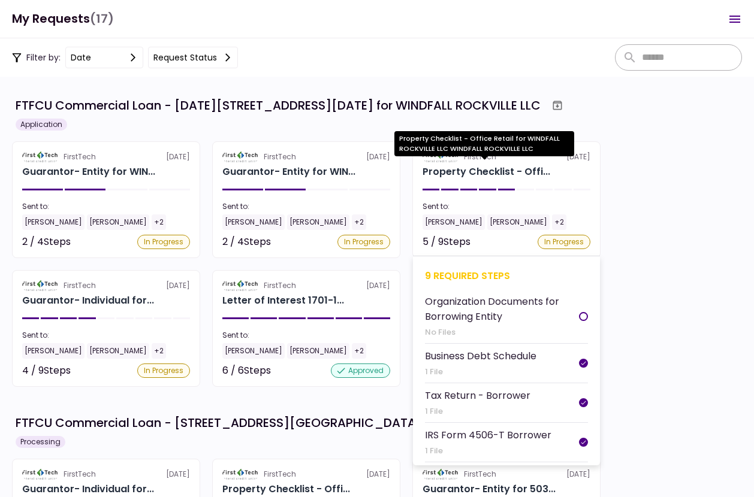
click at [458, 175] on div "Property Checklist - Offi..." at bounding box center [486, 172] width 128 height 14
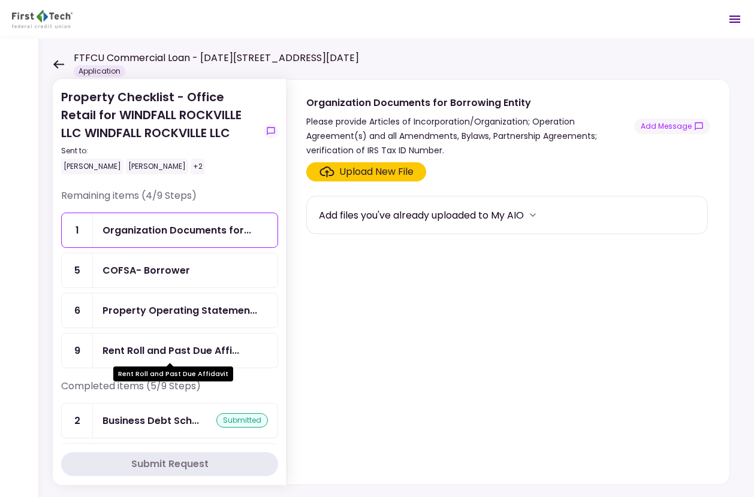
click at [154, 348] on div "Rent Roll and Past Due Affi..." at bounding box center [170, 350] width 137 height 15
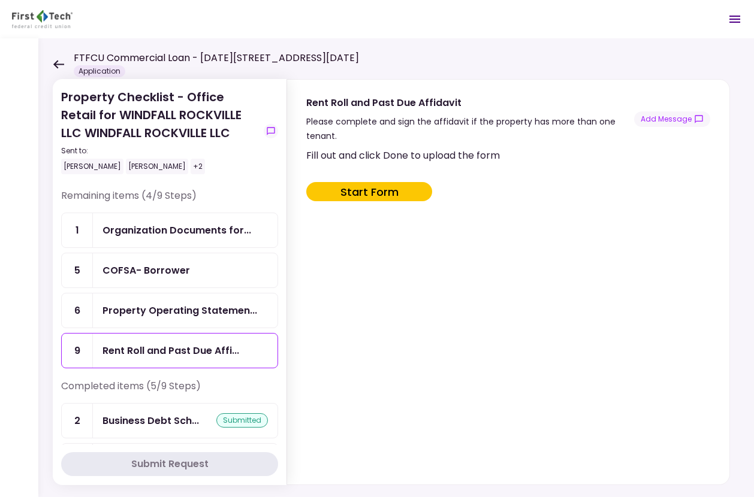
click at [371, 195] on button "Start Form" at bounding box center [369, 191] width 126 height 19
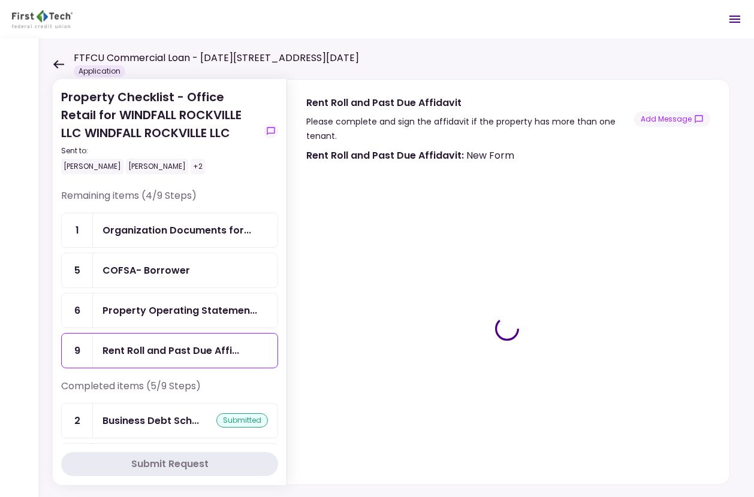
type input "***"
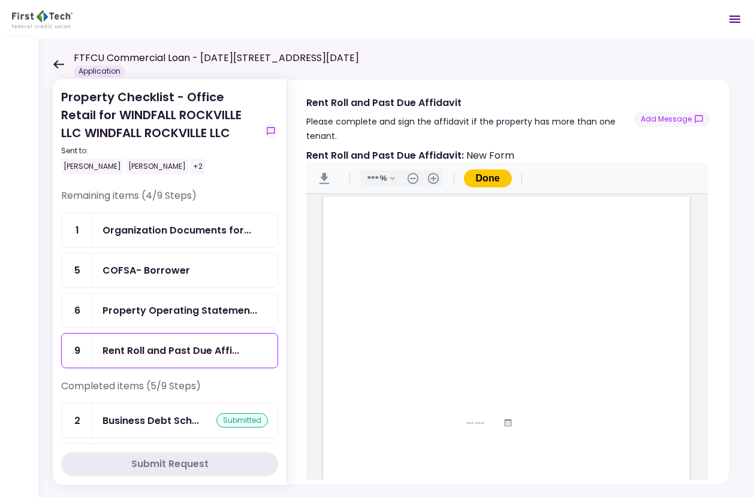
scroll to position [179, 0]
click at [488, 179] on button "Done" at bounding box center [488, 179] width 48 height 18
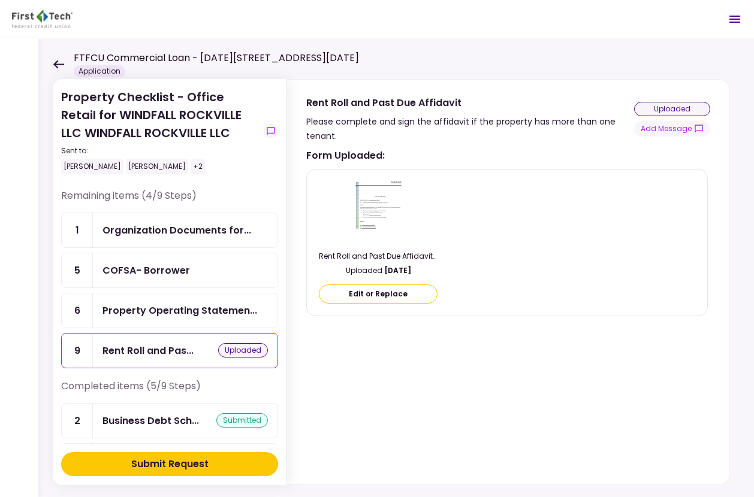
click at [426, 294] on button "Edit or Replace" at bounding box center [378, 294] width 119 height 19
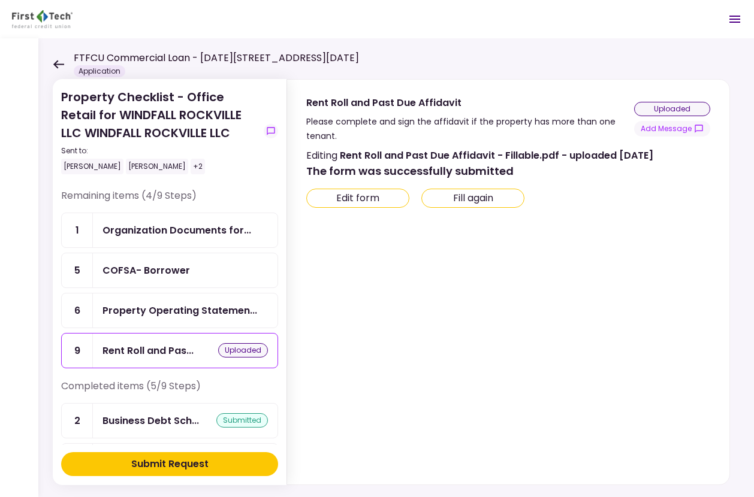
click at [400, 201] on button "Edit form" at bounding box center [357, 198] width 103 height 19
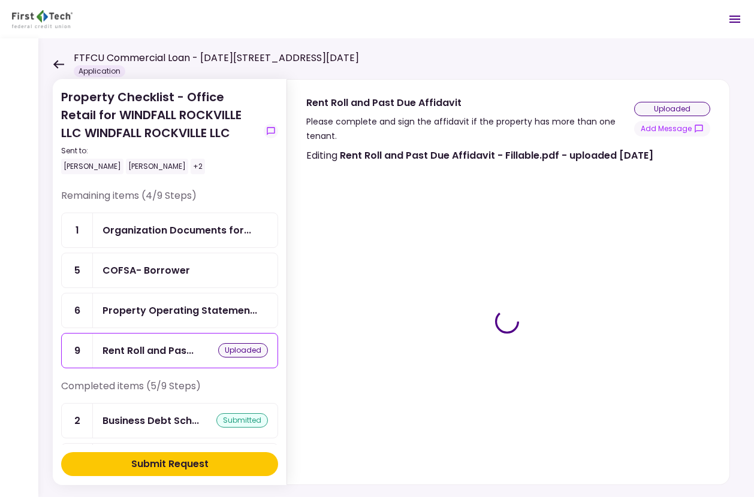
type input "***"
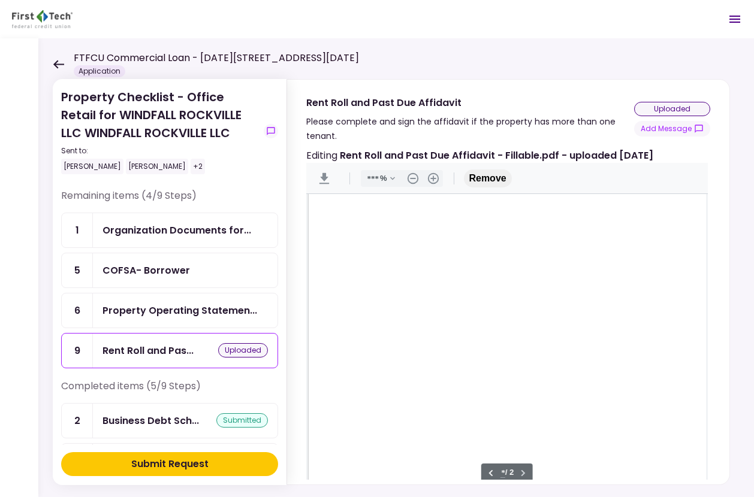
scroll to position [554, 0]
type input "*"
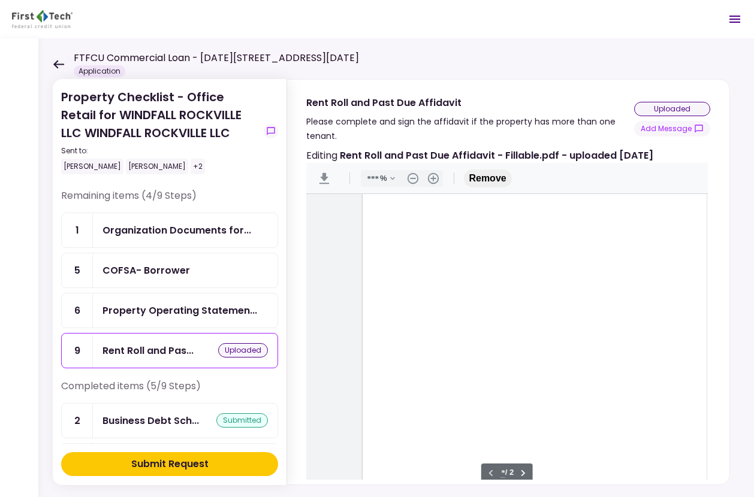
scroll to position [0, 0]
click at [201, 461] on div "Submit Request" at bounding box center [169, 464] width 77 height 14
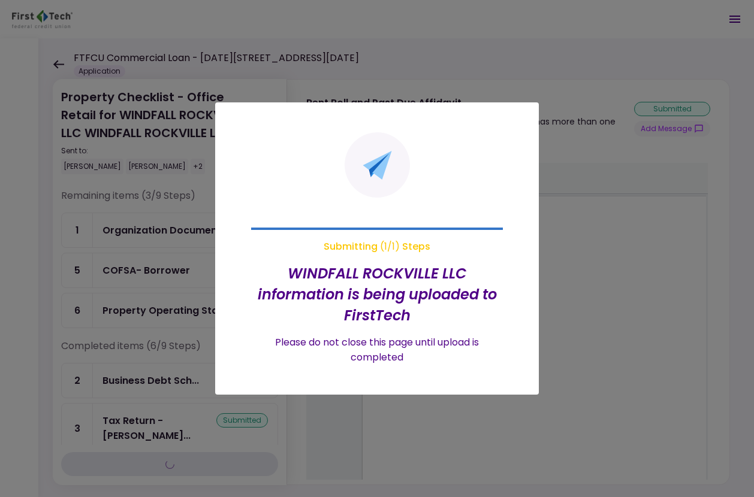
type input "***"
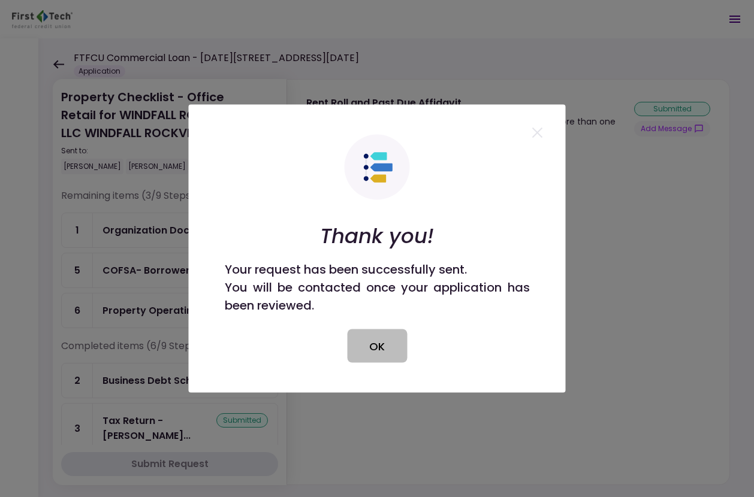
click at [370, 347] on button "OK" at bounding box center [377, 346] width 60 height 34
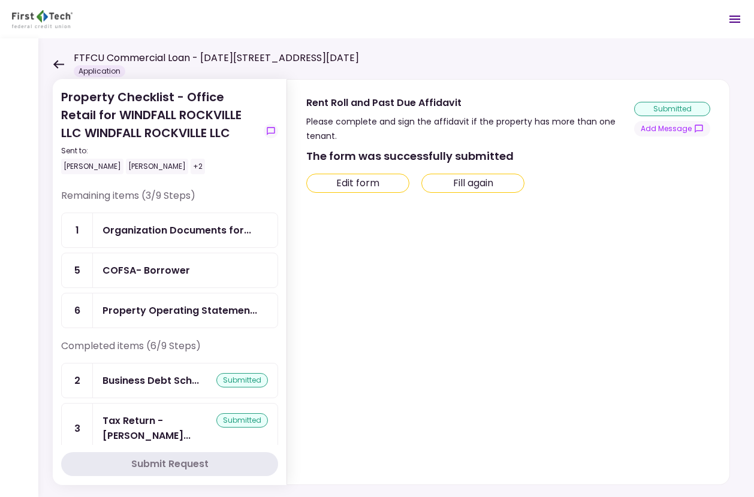
click at [213, 388] on div "Business Debt Sch... submitted" at bounding box center [184, 380] width 165 height 15
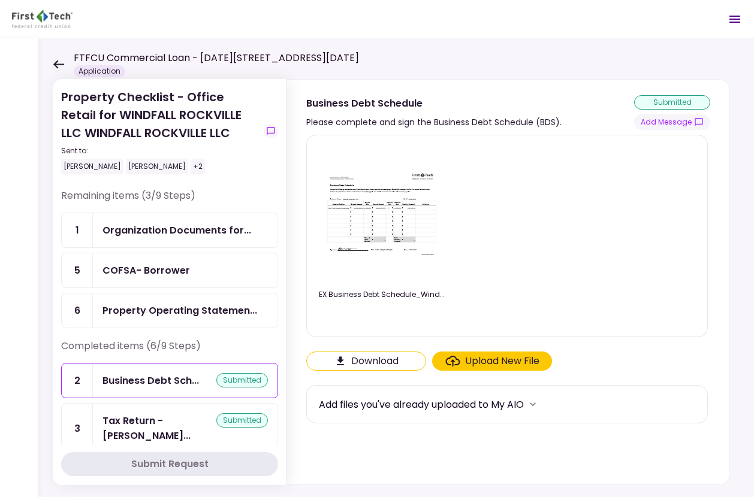
scroll to position [165, 0]
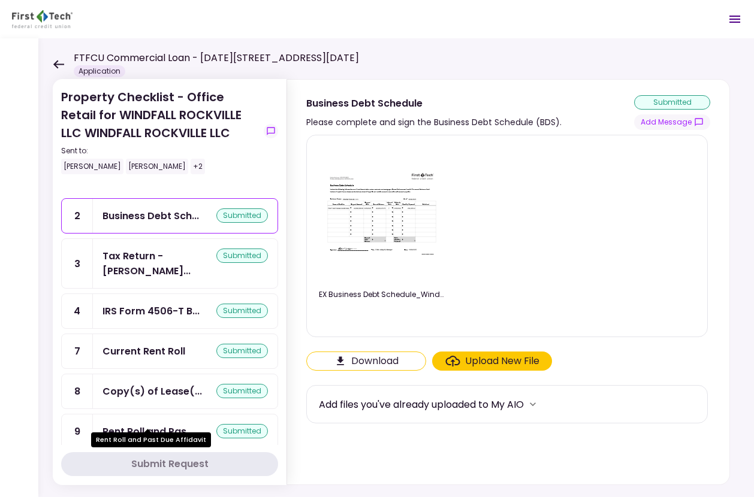
click at [150, 424] on div "Rent Roll and Pas..." at bounding box center [147, 431] width 91 height 15
